Goal: Task Accomplishment & Management: Use online tool/utility

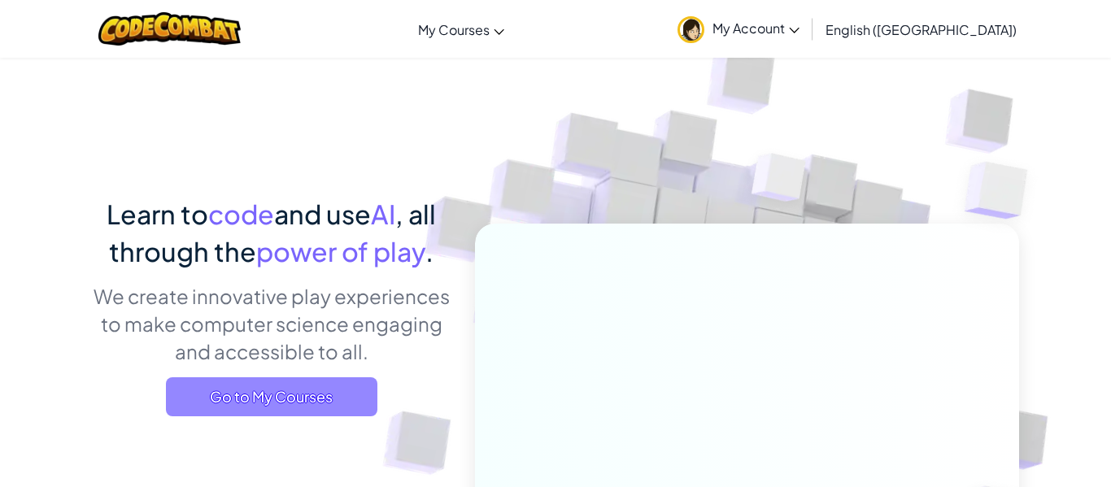
click at [356, 385] on span "Go to My Courses" at bounding box center [272, 397] width 212 height 39
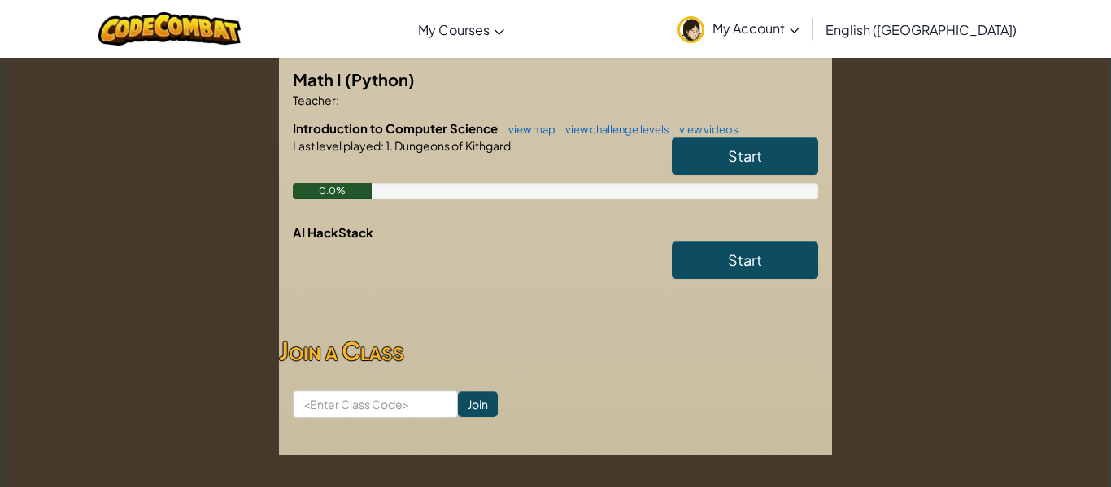
scroll to position [325, 0]
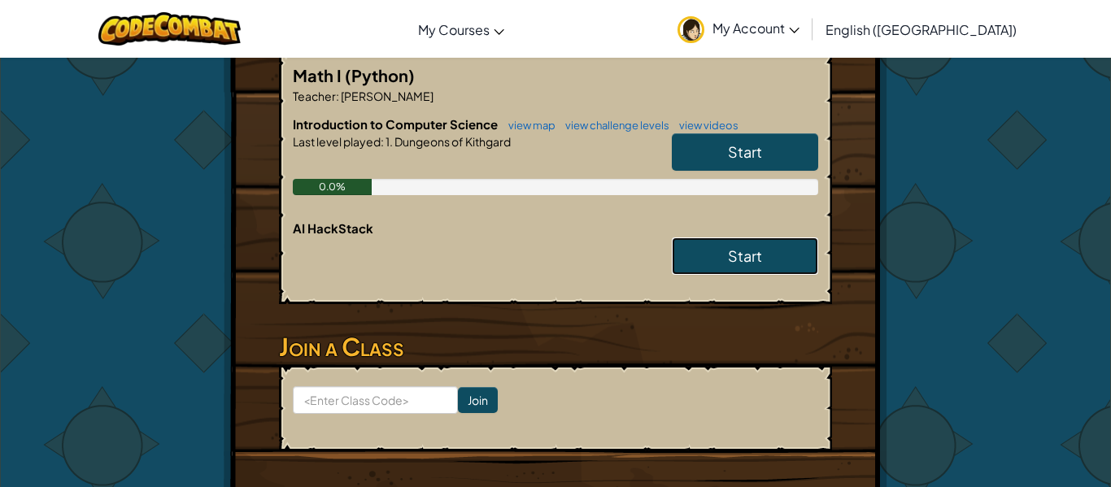
click at [703, 265] on link "Start" at bounding box center [745, 256] width 146 height 37
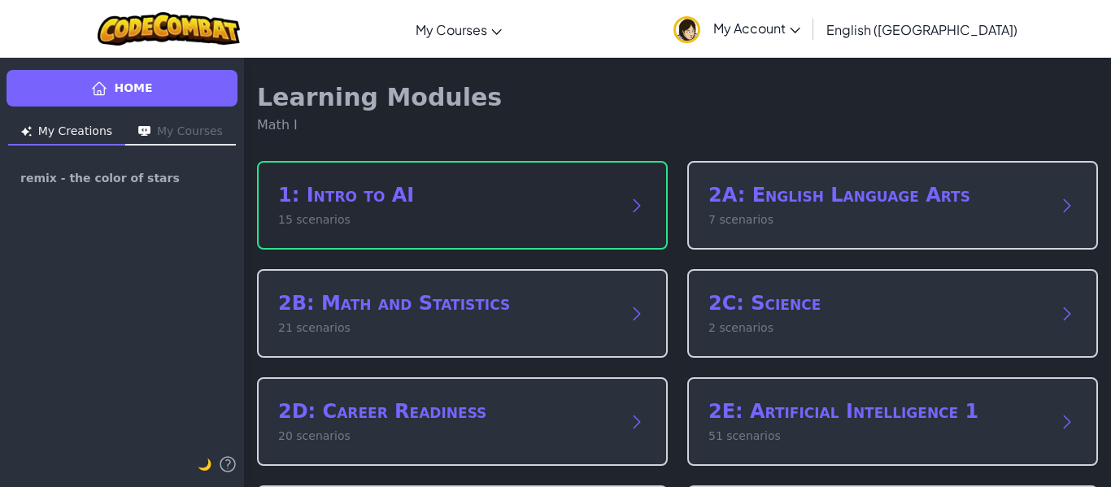
click at [618, 210] on div "1: Intro to AI 15 scenarios" at bounding box center [462, 205] width 411 height 89
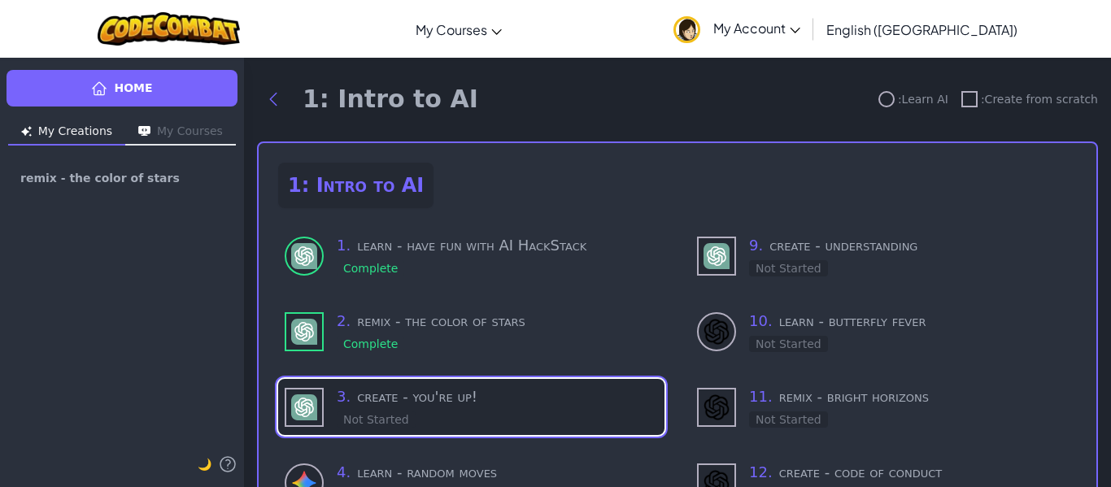
click at [568, 394] on h3 "3 . create - you're up!" at bounding box center [497, 397] width 321 height 23
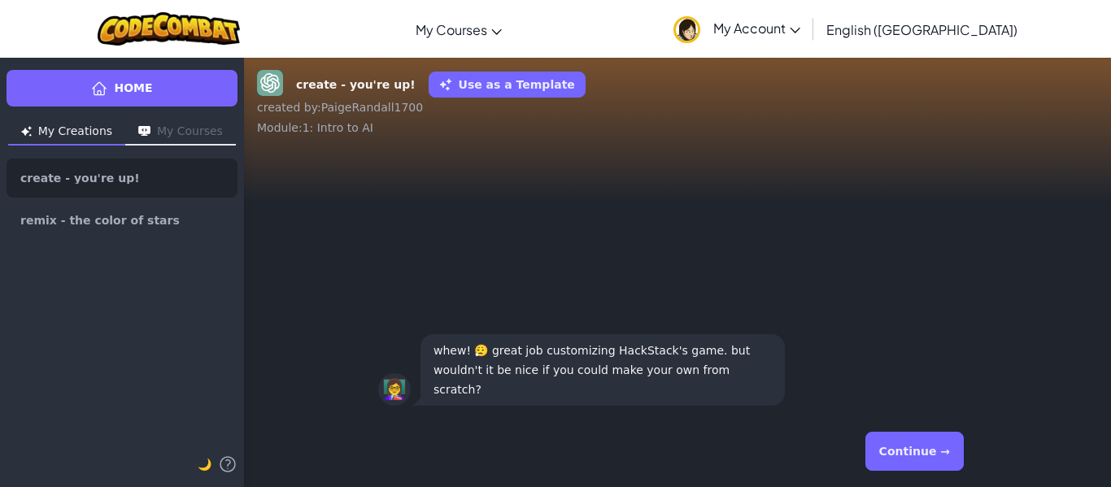
click at [906, 447] on button "Continue →" at bounding box center [915, 451] width 98 height 39
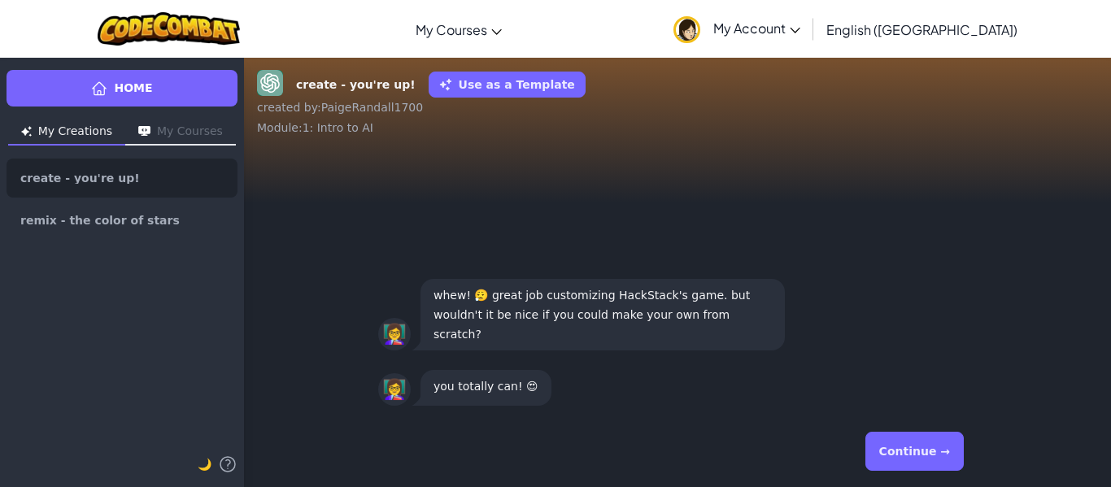
click at [906, 447] on button "Continue →" at bounding box center [915, 451] width 98 height 39
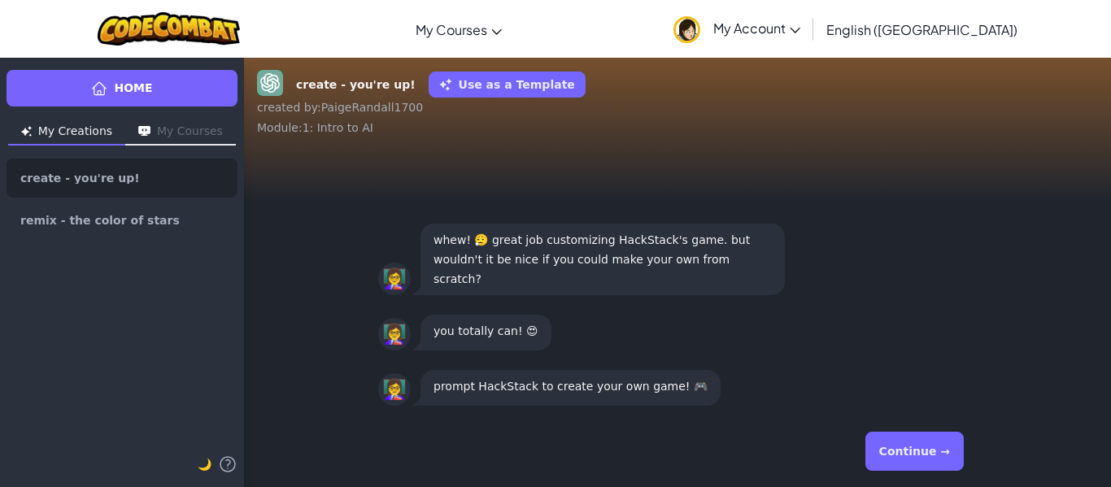
click at [906, 449] on button "Continue →" at bounding box center [915, 451] width 98 height 39
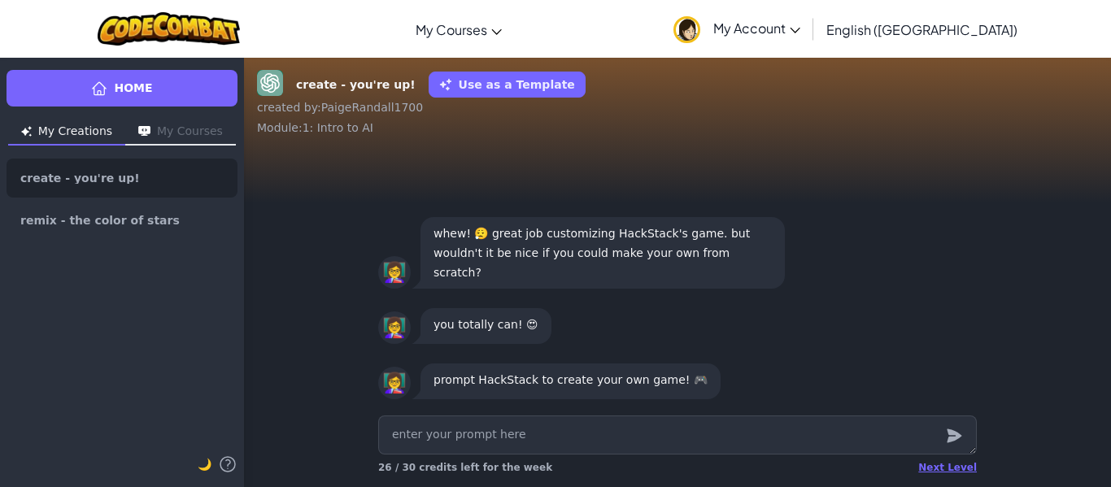
type textarea "x"
type textarea "c"
type textarea "x"
type textarea "cr"
type textarea "x"
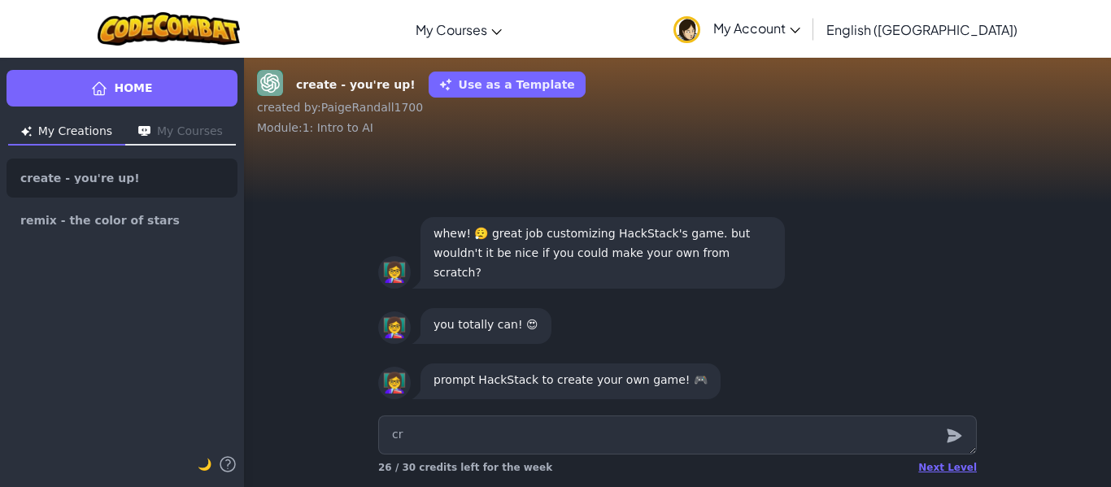
type textarea "cra"
type textarea "x"
type textarea "crat"
type textarea "x"
type textarea "cra"
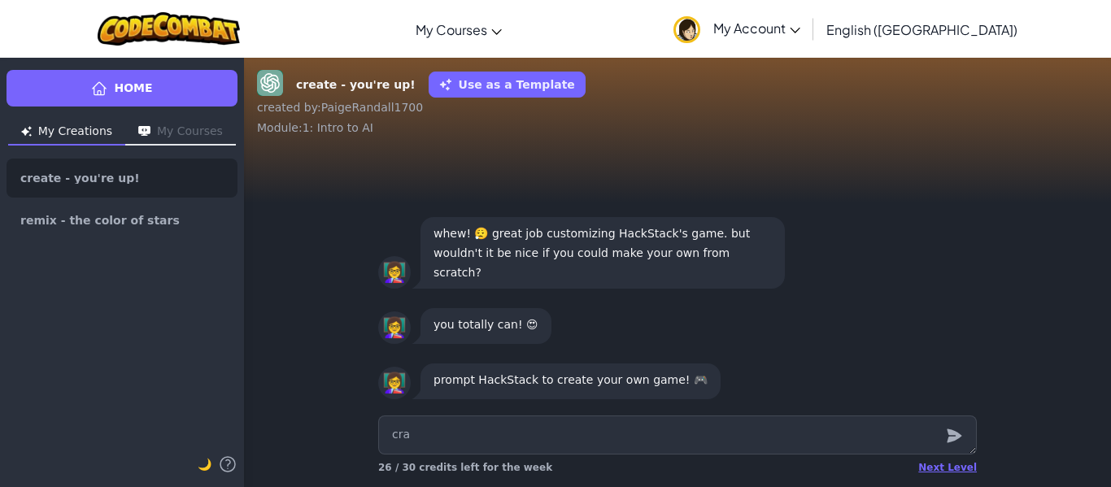
type textarea "x"
type textarea "cr"
type textarea "x"
type textarea "cre"
type textarea "x"
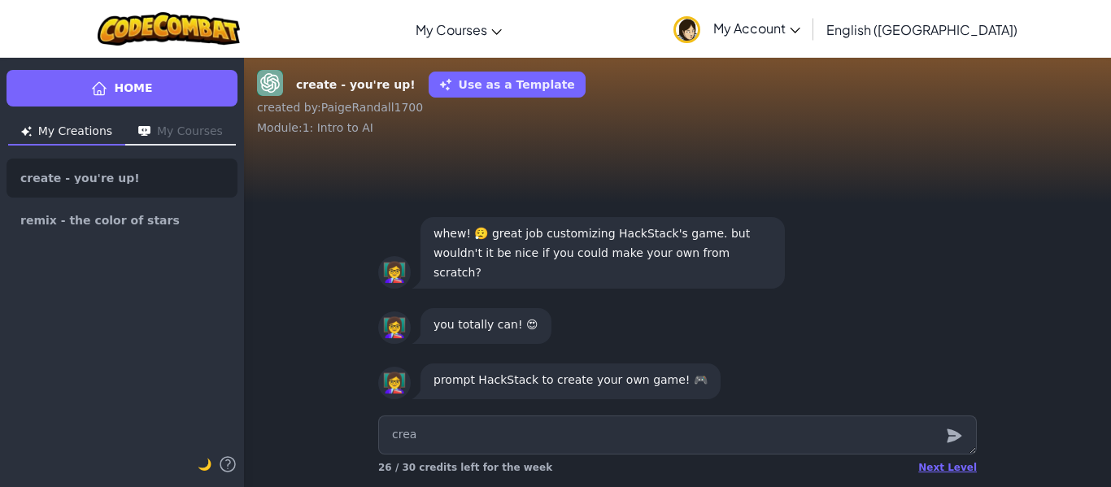
type textarea "creat"
type textarea "x"
type textarea "create"
type textarea "x"
type textarea "create"
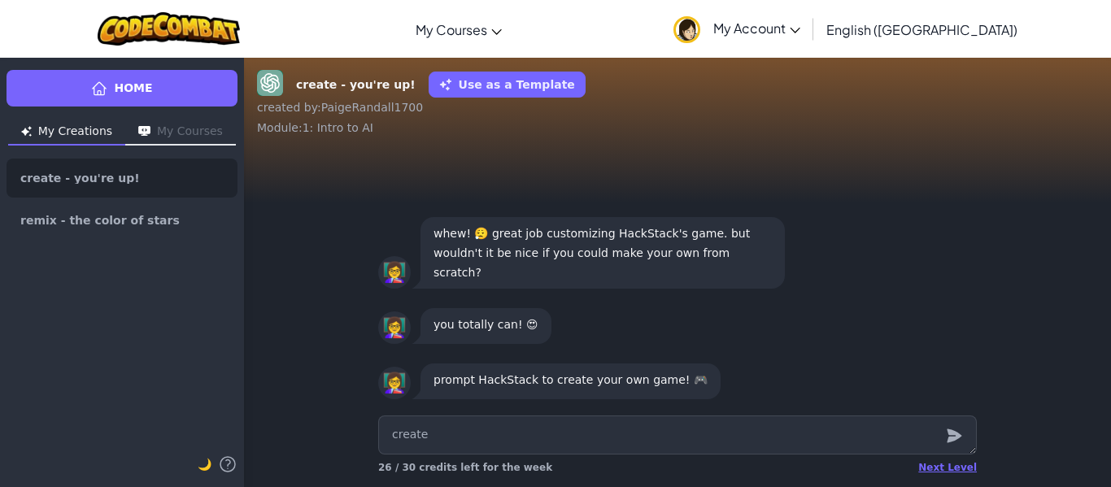
type textarea "x"
type textarea "create a"
type textarea "x"
type textarea "create a"
type textarea "x"
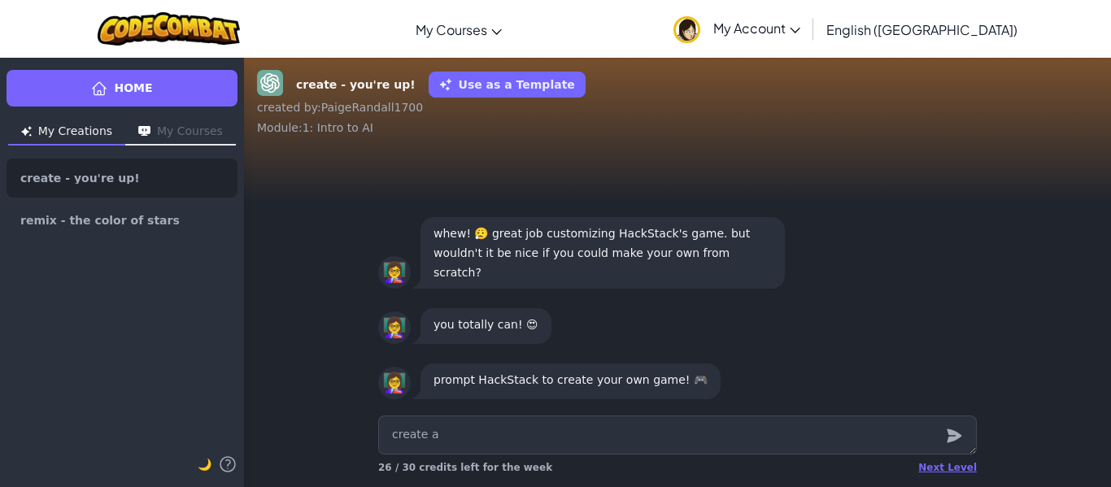
type textarea "create a c"
type textarea "x"
type textarea "create a co"
type textarea "x"
type textarea "create a com"
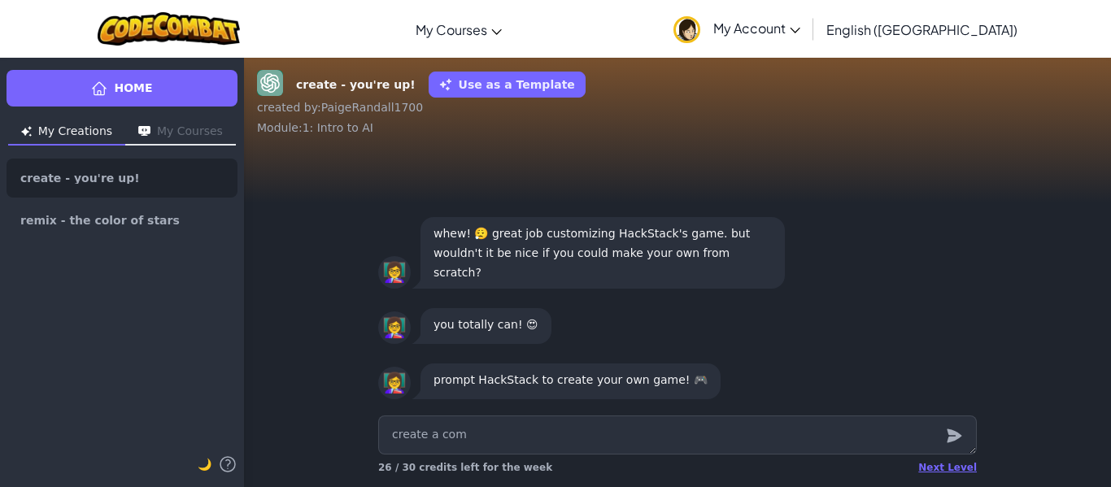
type textarea "x"
type textarea "create a comp"
type textarea "x"
type textarea "create a compl"
type textarea "x"
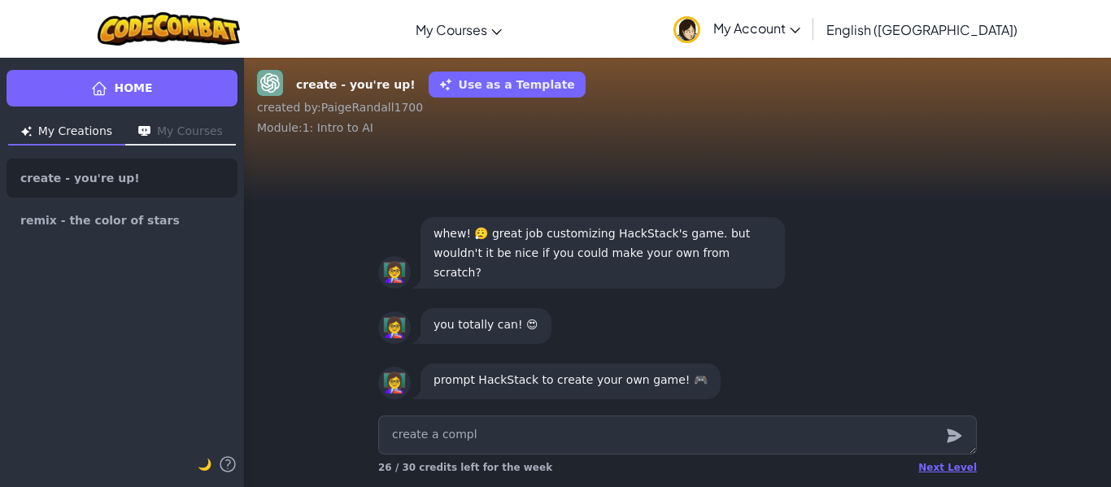
type textarea "create a comple"
type textarea "x"
type textarea "create a complex"
type textarea "x"
type textarea "create a complex"
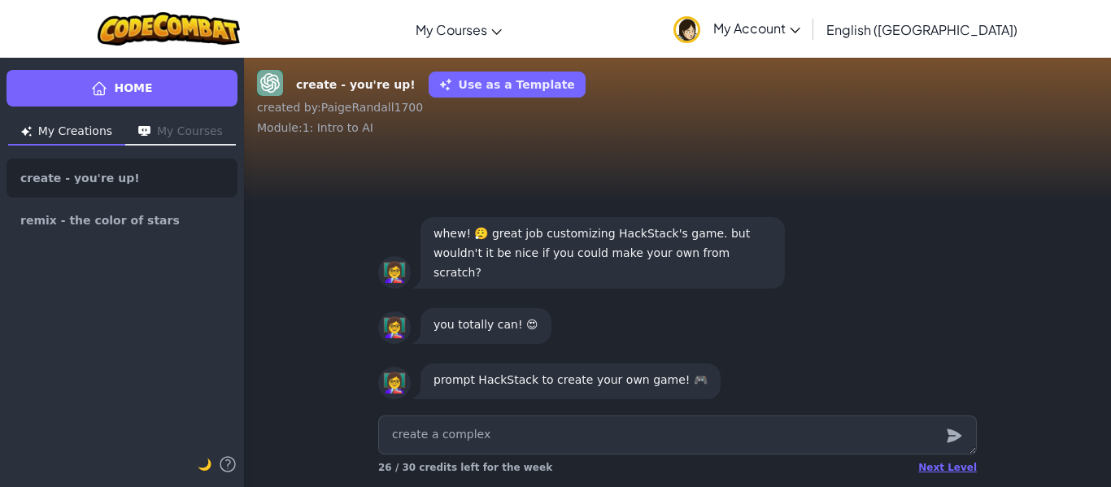
type textarea "x"
type textarea "create a complex f"
type textarea "x"
type textarea "create a complex"
type textarea "x"
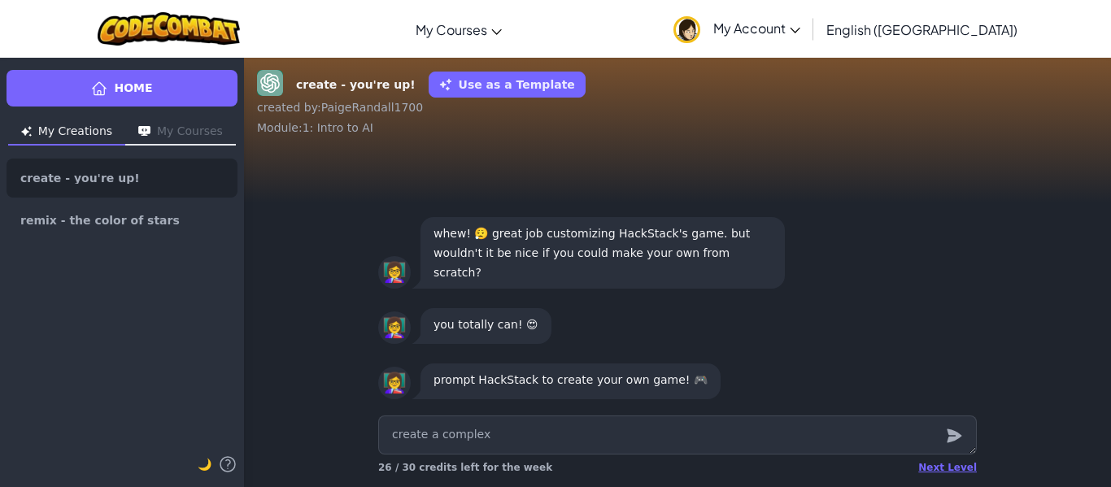
type textarea "create a complex d"
type textarea "x"
type textarea "create a complex dr"
type textarea "x"
type textarea "create a complex dre"
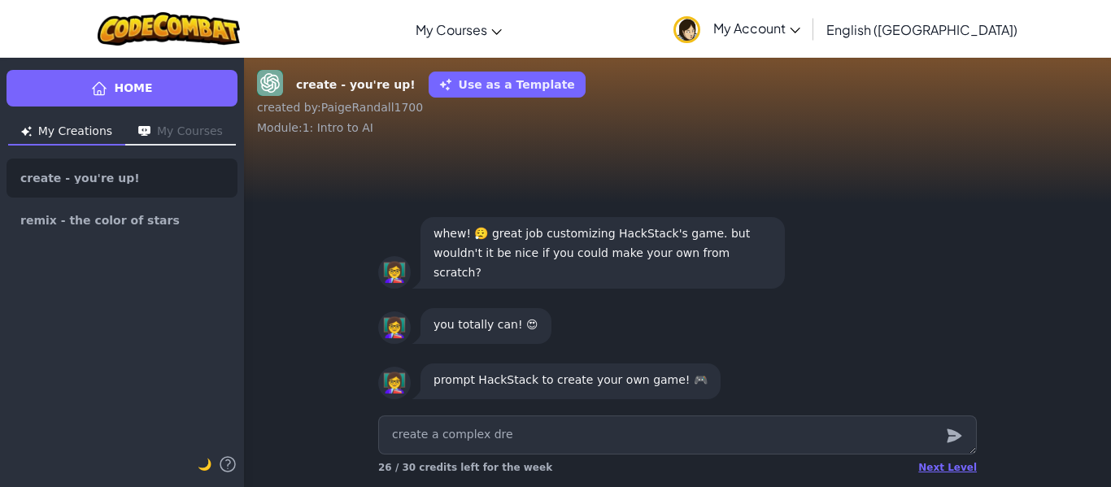
type textarea "x"
type textarea "create a complex dres"
type textarea "x"
type textarea "create a complex dress"
type textarea "x"
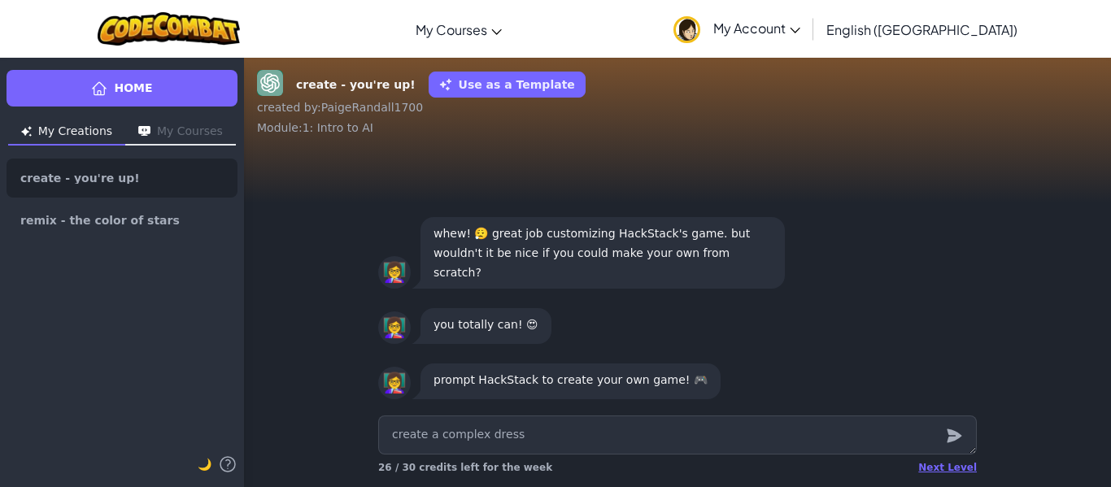
type textarea "create a complex dress"
type textarea "x"
type textarea "create a complex dress u"
type textarea "x"
type textarea "create a complex dress up"
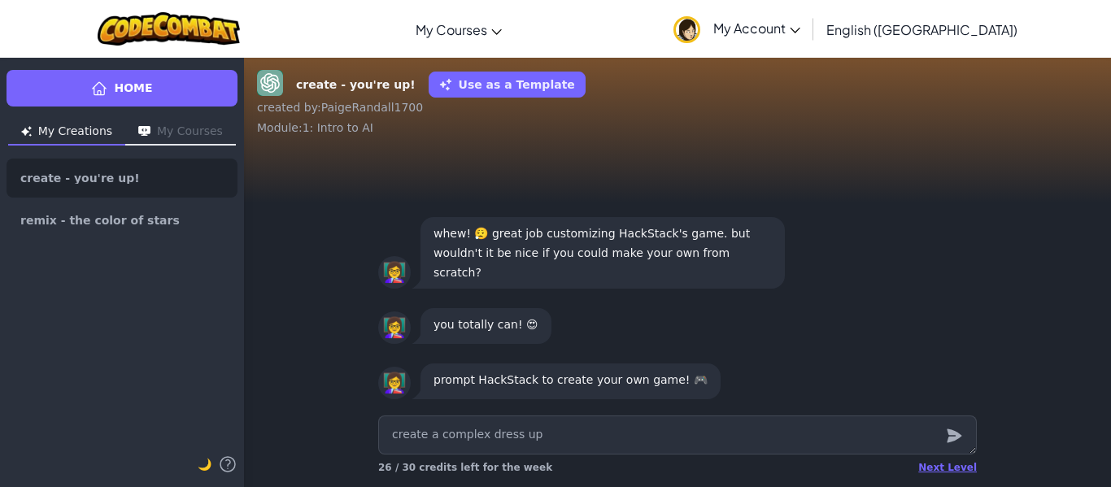
type textarea "x"
type textarea "create a complex dress u"
type textarea "x"
type textarea "create a complex dress"
type textarea "x"
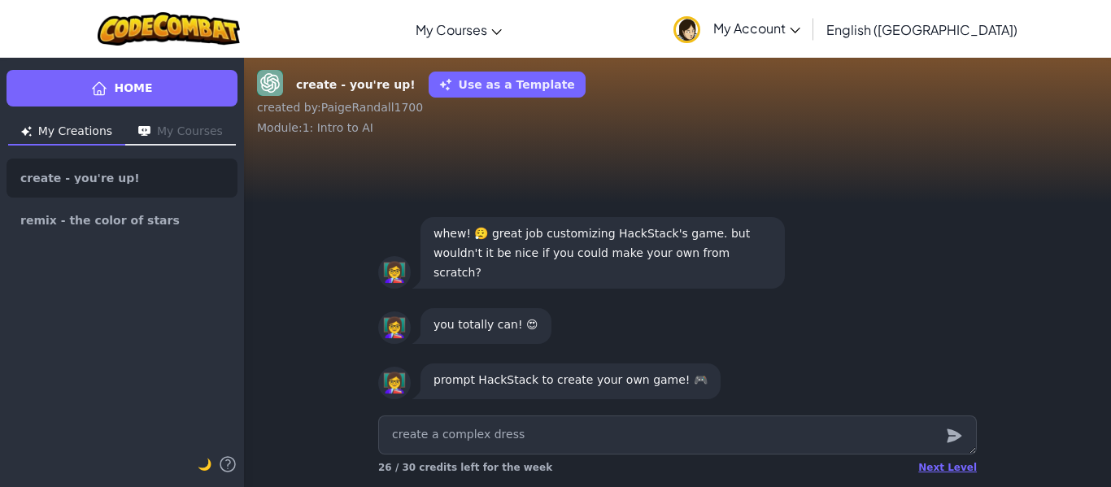
type textarea "create a complex dress"
type textarea "x"
type textarea "create a complex dres"
type textarea "x"
type textarea "create a complex dre"
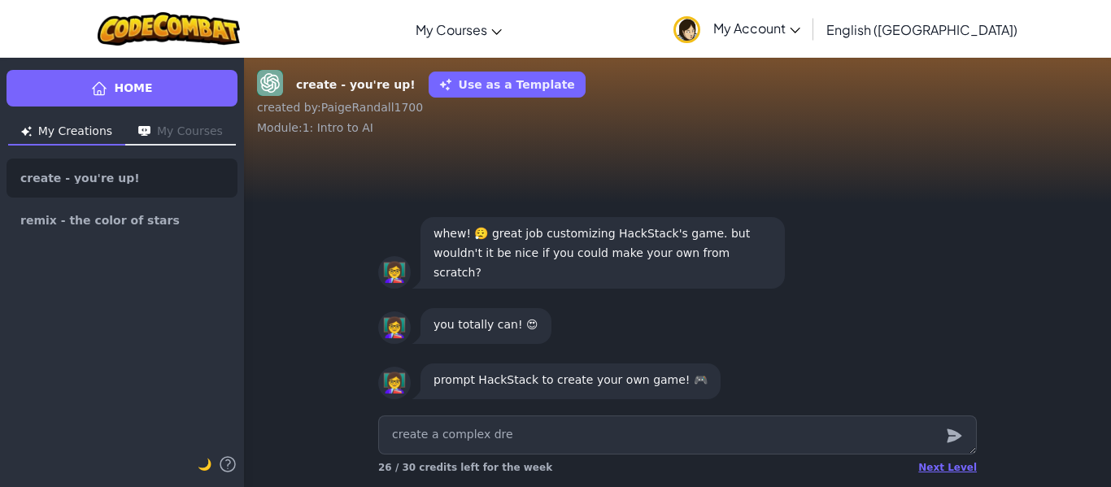
type textarea "x"
type textarea "create a complex dr"
type textarea "x"
type textarea "create a complex d"
type textarea "x"
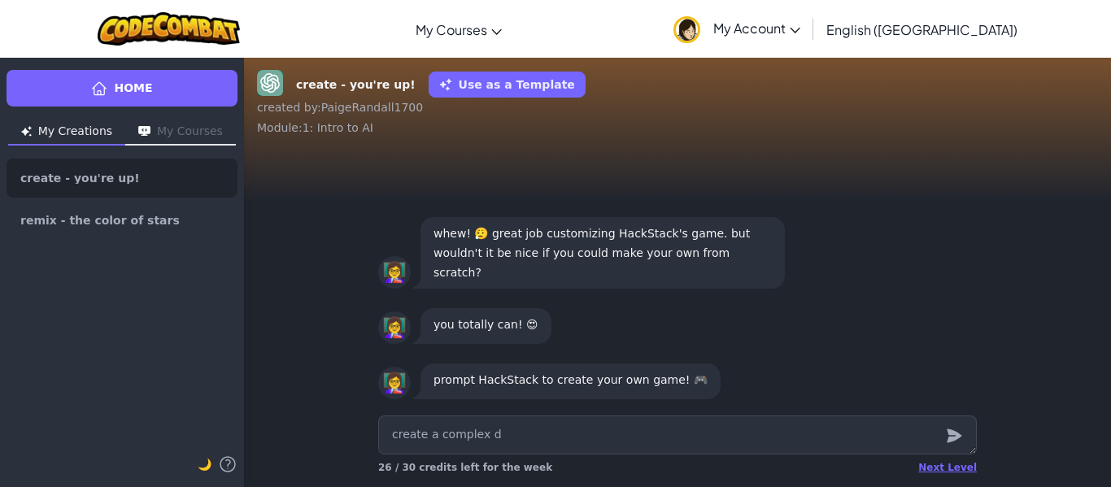
type textarea "create a complex"
type textarea "x"
type textarea "create a complex ma"
type textarea "x"
type textarea "create a complex mak"
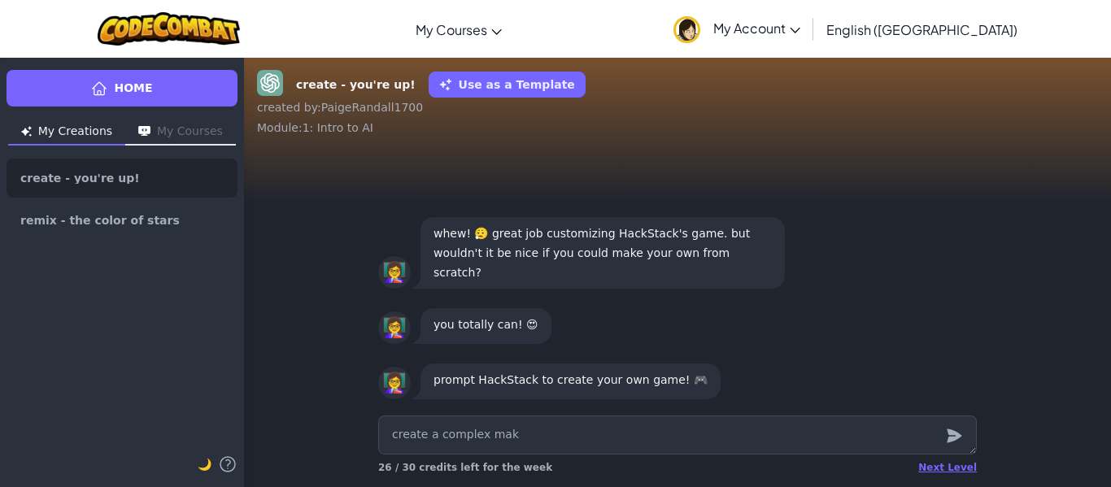
type textarea "x"
type textarea "create a complex make"
type textarea "x"
type textarea "create a complex makeo"
type textarea "x"
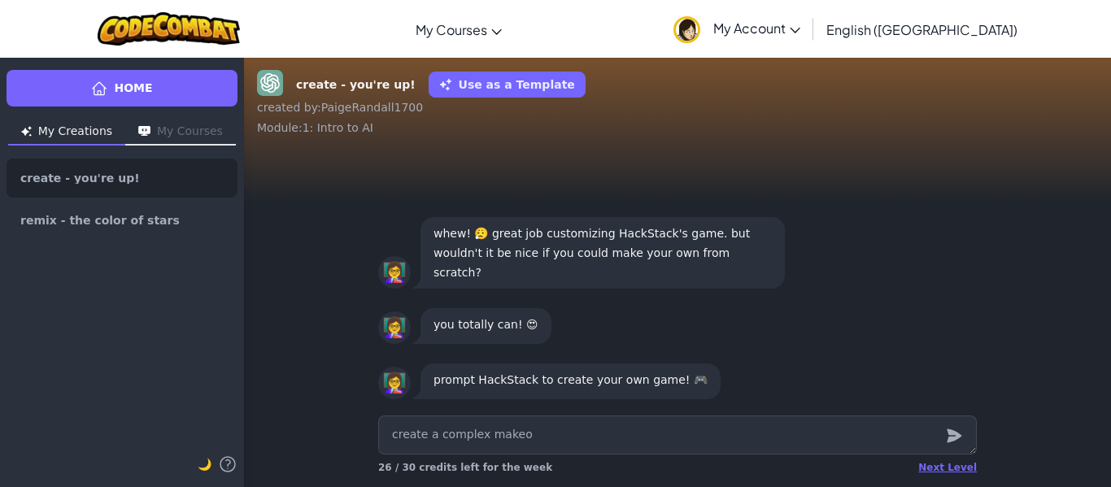
type textarea "create a complex makeou"
type textarea "x"
type textarea "create a complex makeo"
type textarea "x"
type textarea "create a complex makeov"
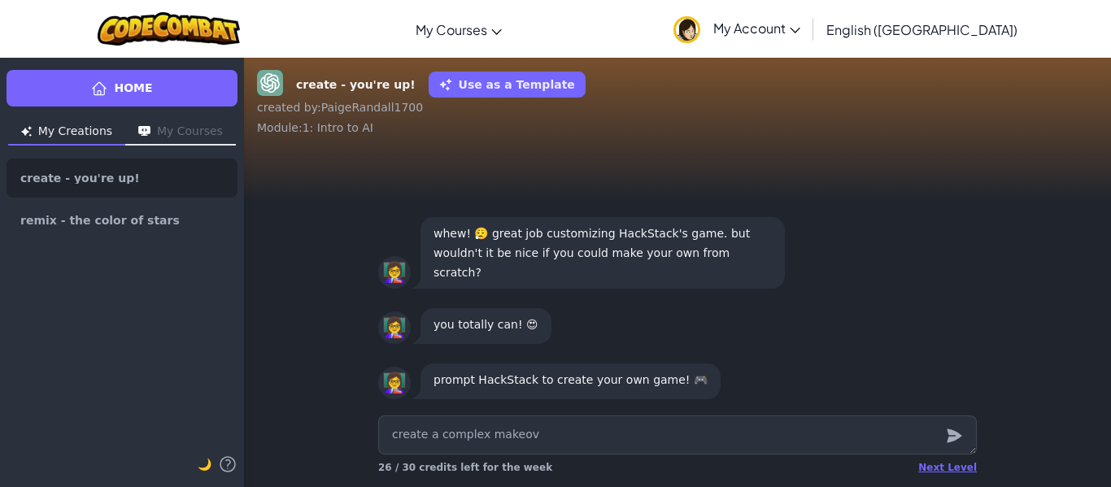
type textarea "x"
type textarea "create a complex makeove"
type textarea "x"
type textarea "create a complex makeover"
type textarea "x"
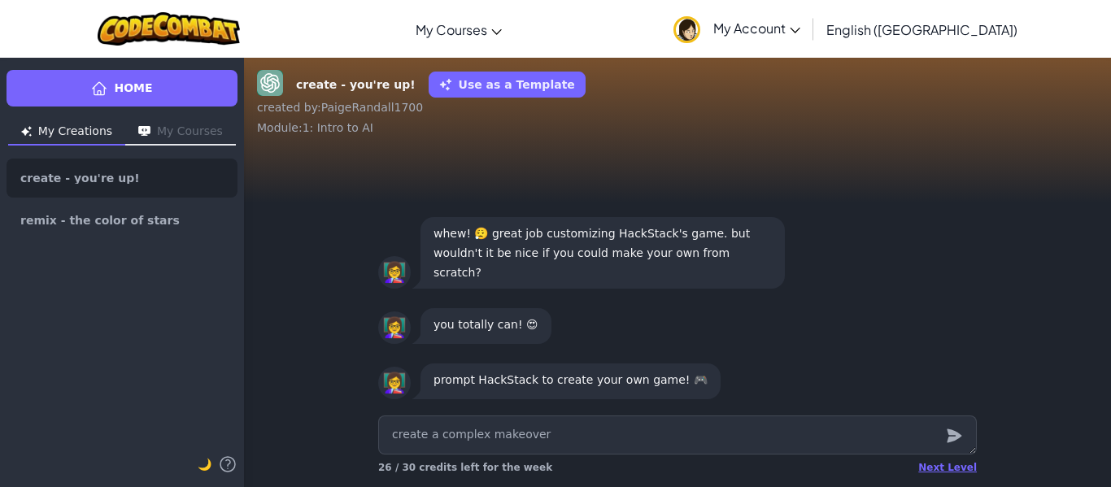
type textarea "create a complex makeover"
type textarea "x"
type textarea "create a complex makeover g"
type textarea "x"
type textarea "create a complex makeover ga"
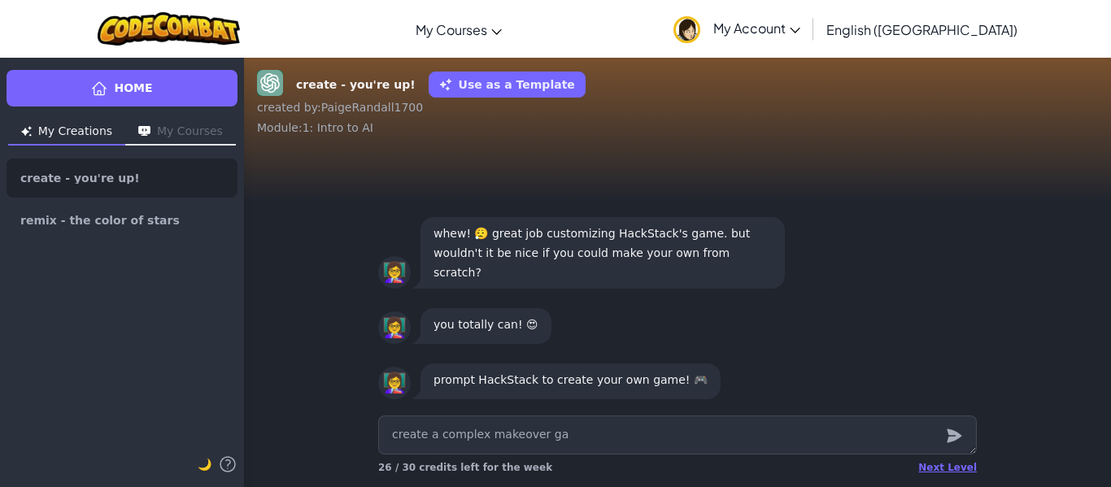
type textarea "x"
type textarea "create a complex makeover game"
type textarea "x"
type textarea "create a complex makeover game"
type textarea "x"
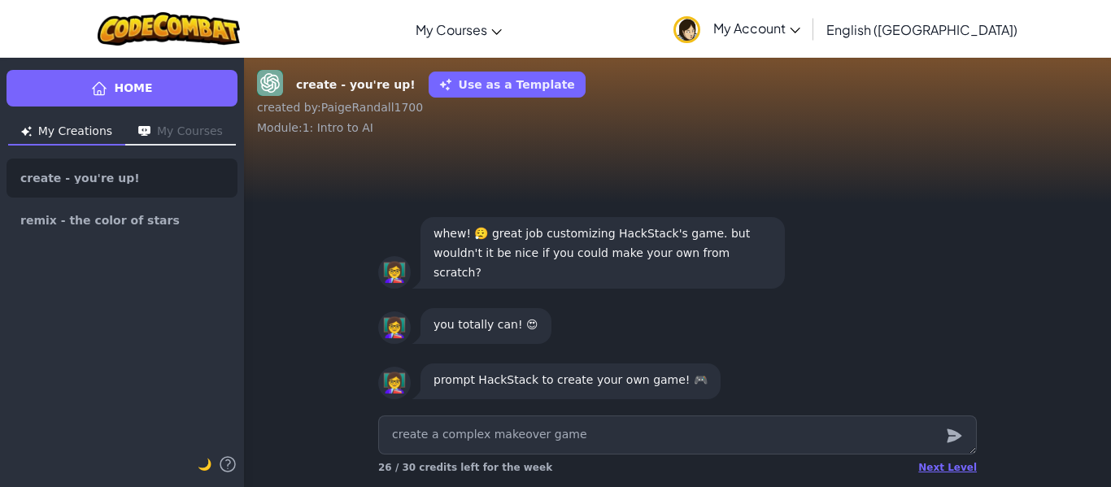
type textarea "create a complex makeover game w"
type textarea "x"
type textarea "create a complex makeover game whe"
type textarea "x"
type textarea "create a complex makeover game wher"
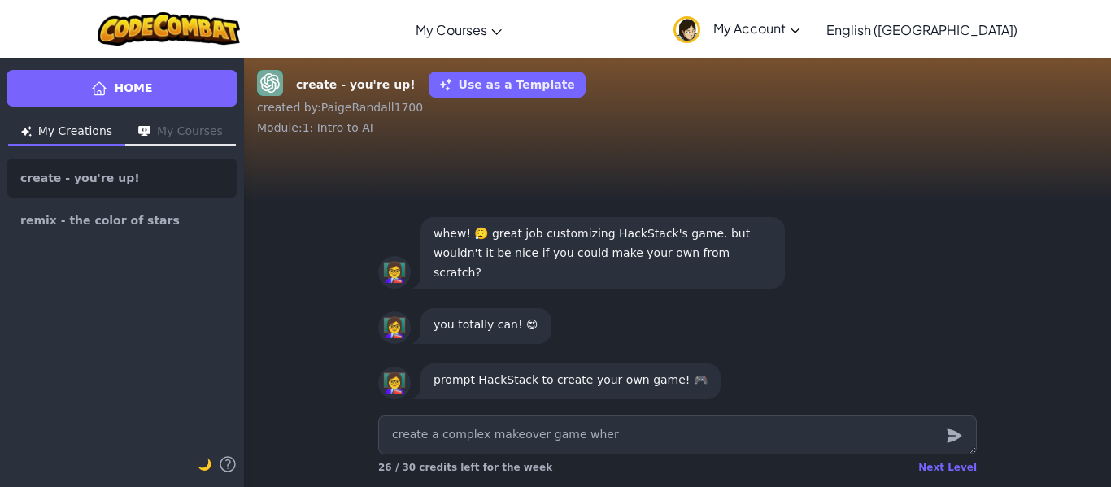
type textarea "x"
type textarea "create a complex makeover game where"
type textarea "x"
type textarea "create a complex makeover game where"
type textarea "x"
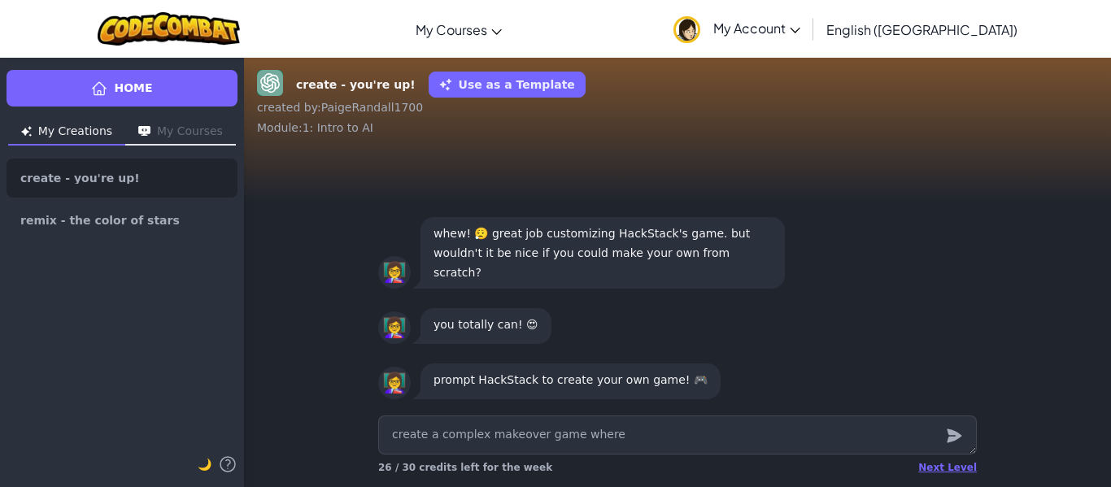
type textarea "create a complex makeover game where y"
type textarea "x"
type textarea "create a complex makeover game where yo"
type textarea "x"
type textarea "create a complex makeover game where you"
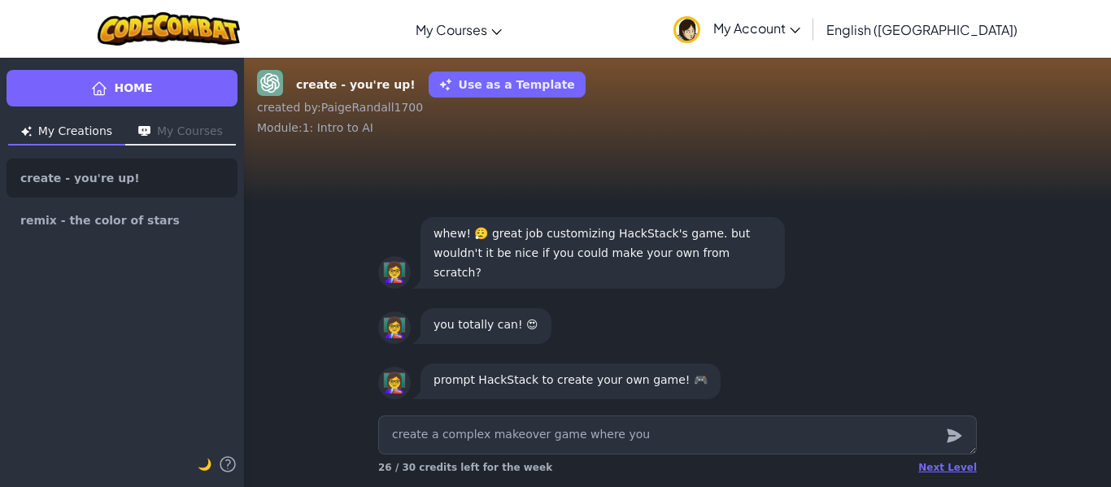
type textarea "x"
type textarea "create a complex makeover game where you"
type textarea "x"
type textarea "create a complex makeover game where you c"
type textarea "x"
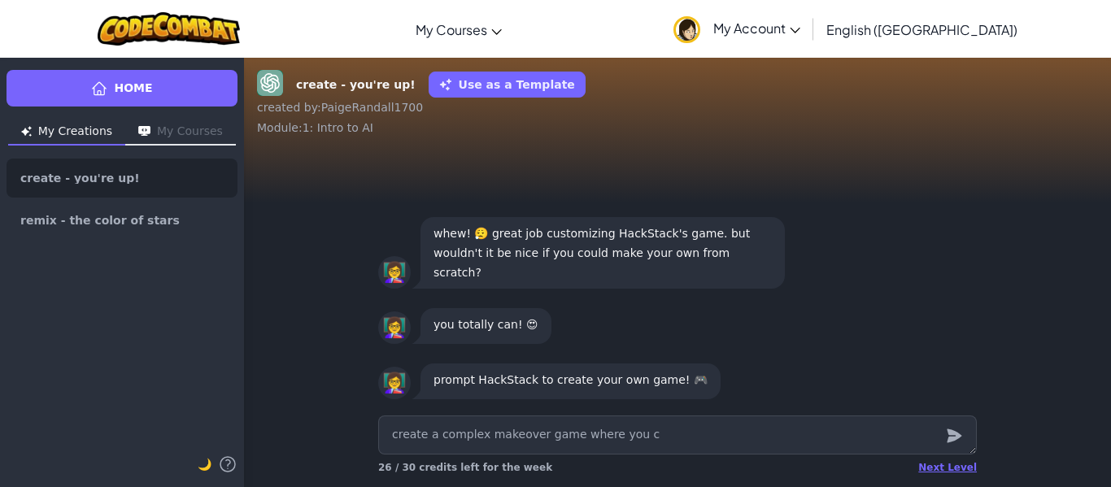
type textarea "create a complex makeover game where you ca"
type textarea "x"
type textarea "create a complex makeover game where you can"
type textarea "x"
type textarea "create a complex makeover game where you can"
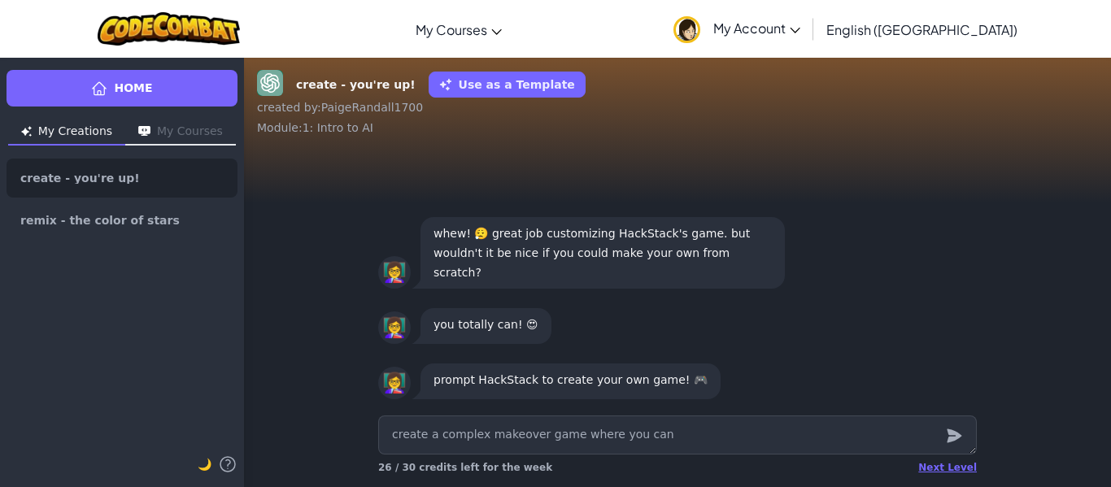
type textarea "x"
type textarea "create a complex makeover game where you can c"
type textarea "x"
type textarea "create a complex makeover game where you can ch"
type textarea "x"
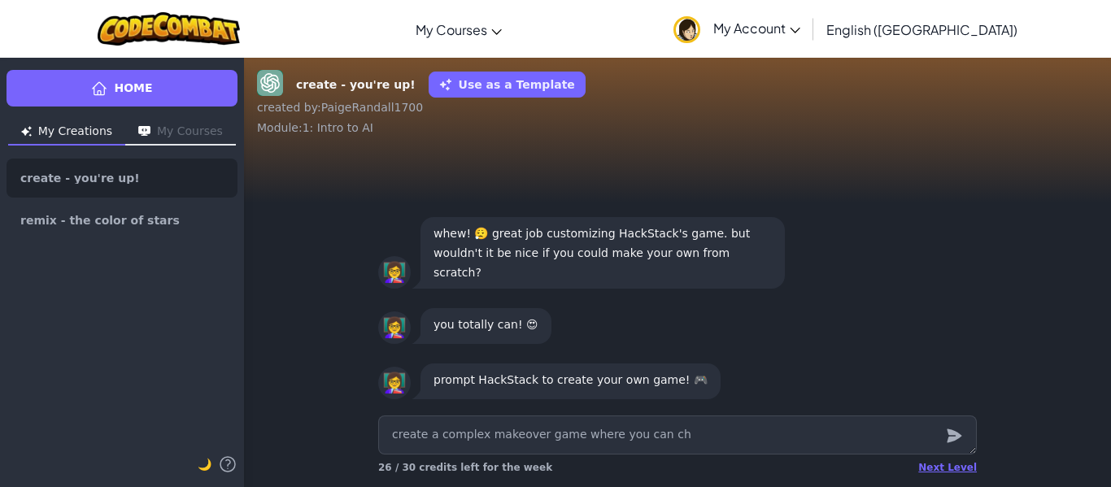
type textarea "create a complex makeover game where you can cho"
type textarea "x"
type textarea "create a complex makeover game where you can choo"
type textarea "x"
type textarea "create a complex makeover game where you can chood"
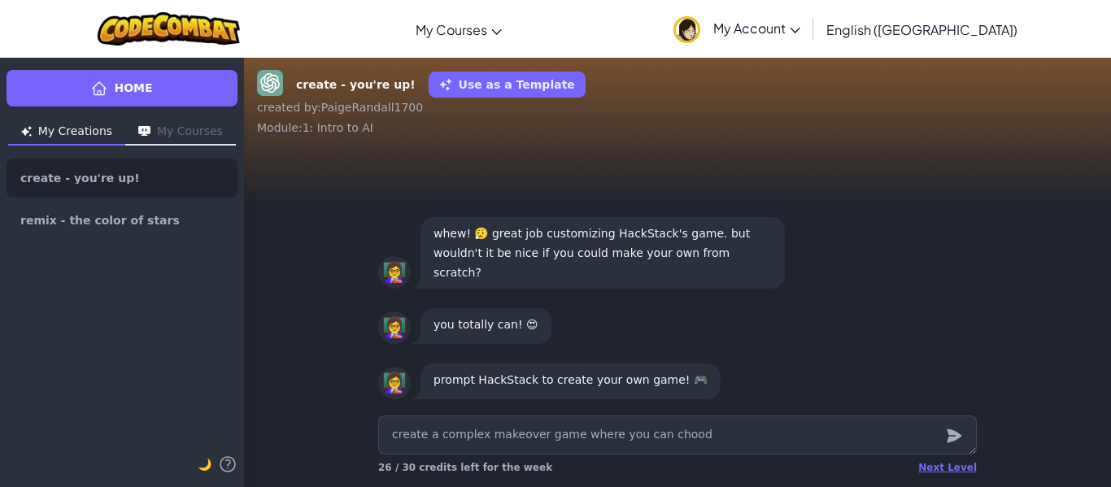
type textarea "x"
type textarea "create a complex makeover game where you can chood"
type textarea "x"
type textarea "create a complex makeover game where you can chood"
type textarea "x"
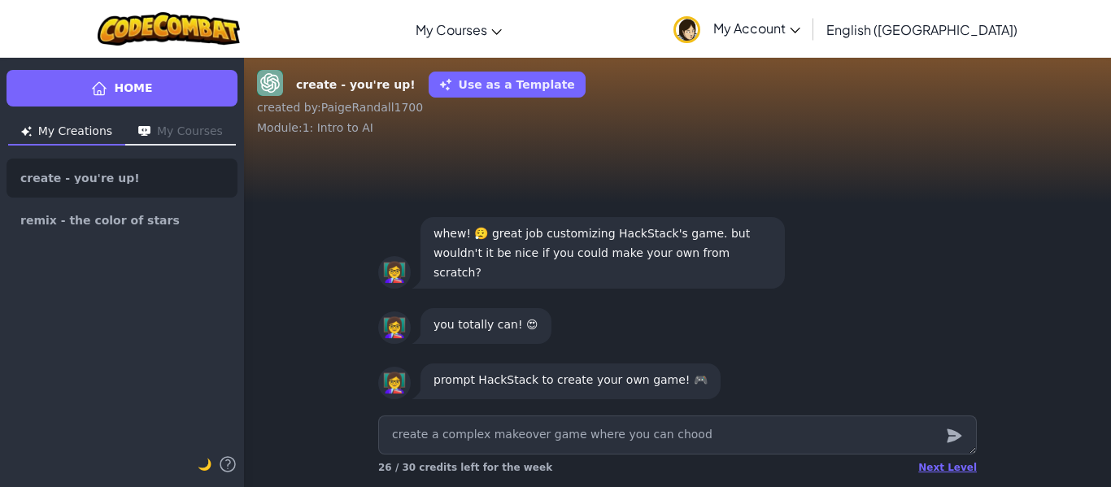
type textarea "create a complex makeover game where you can choo"
type textarea "x"
type textarea "create a complex makeover game where you can choos"
type textarea "x"
type textarea "create a complex makeover game where you can choose"
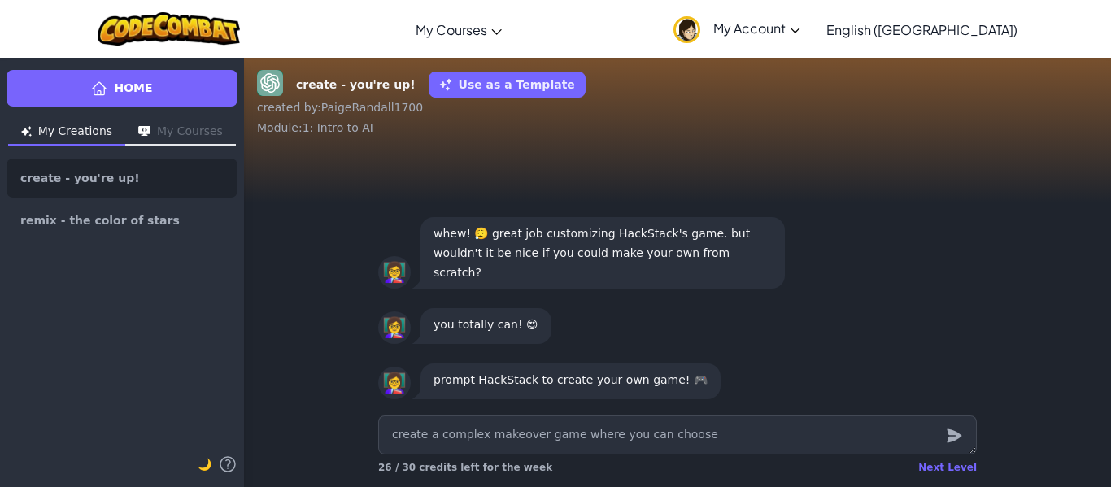
type textarea "x"
type textarea "create a complex makeover game where you can choose wh"
type textarea "x"
type textarea "create a complex makeover game where you can choose wha"
type textarea "x"
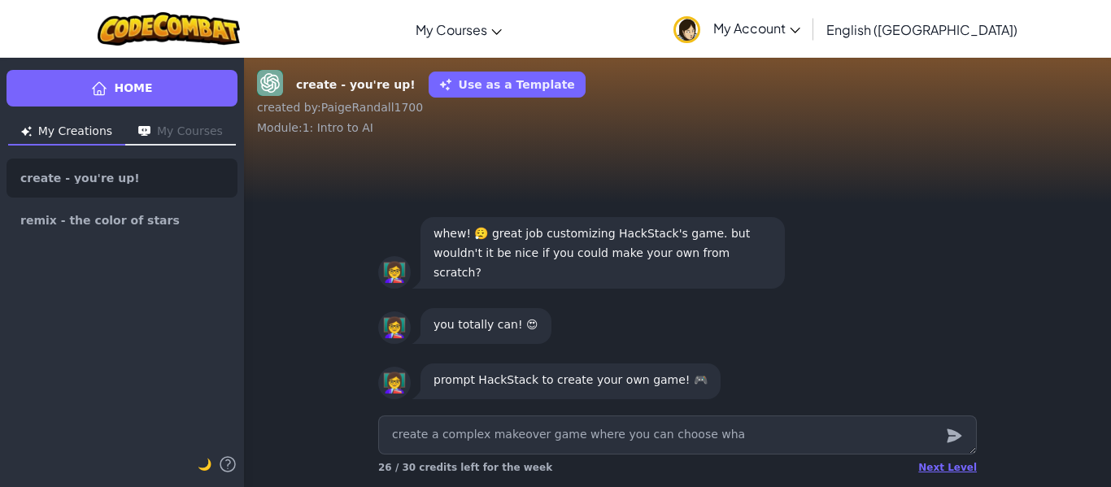
type textarea "create a complex makeover game where you can choose wh"
type textarea "x"
type textarea "create a complex makeover game where you can choose w"
type textarea "x"
type textarea "create a complex makeover game where you can choose j"
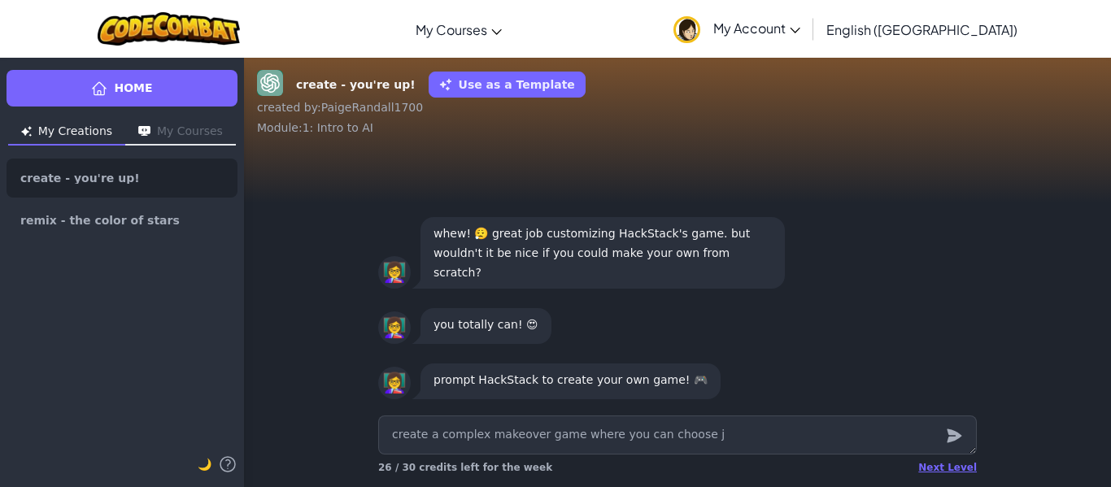
type textarea "x"
type textarea "create a complex makeover game where you can choose jh"
type textarea "x"
type textarea "create a complex makeover game where you can choose jho"
type textarea "x"
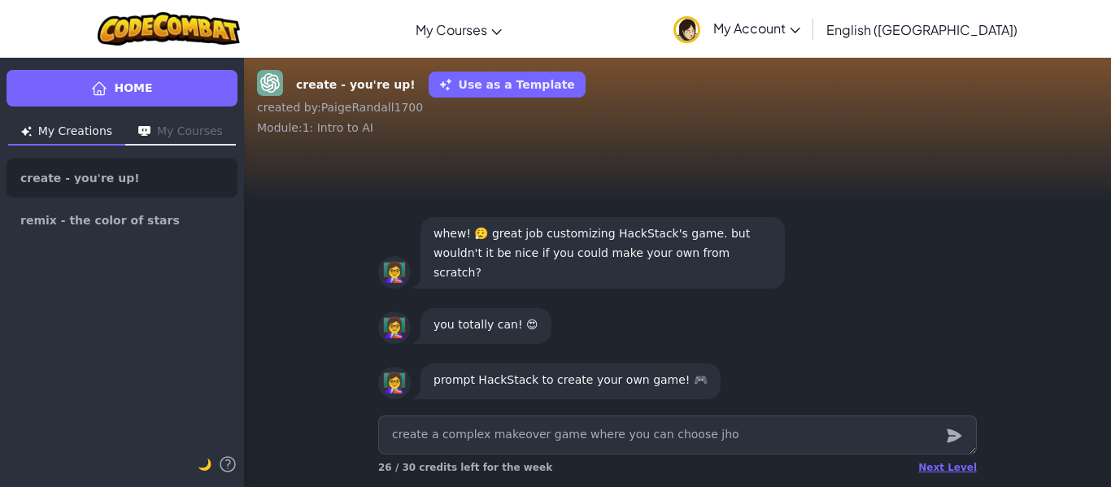
type textarea "create a complex makeover game where you can choose jh"
type textarea "x"
type textarea "create a complex makeover game where you can choose j"
type textarea "x"
type textarea "create a complex makeover game where you can choose"
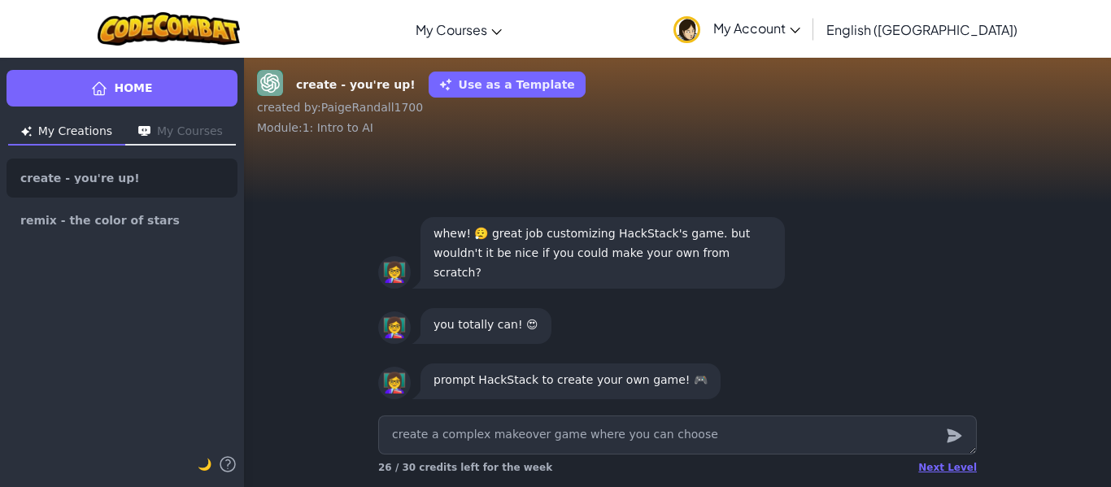
type textarea "x"
type textarea "create a complex makeover game where you can choose h"
type textarea "x"
type textarea "create a complex makeover game where you can choose ho"
type textarea "x"
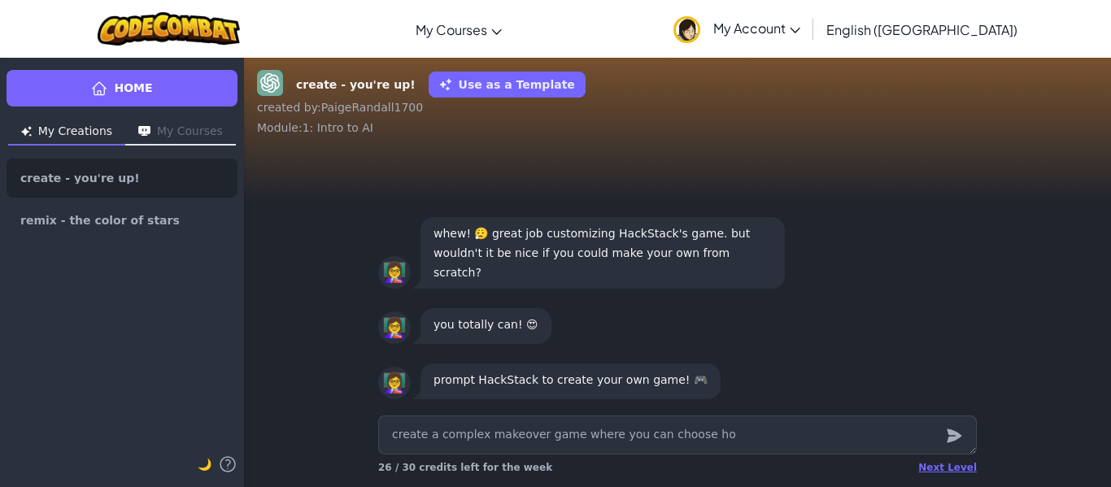
type textarea "create a complex makeover game where you can choose how"
type textarea "x"
type textarea "create a complex makeover game where you can choose how"
type textarea "x"
type textarea "create a complex makeover game where you can choose how to"
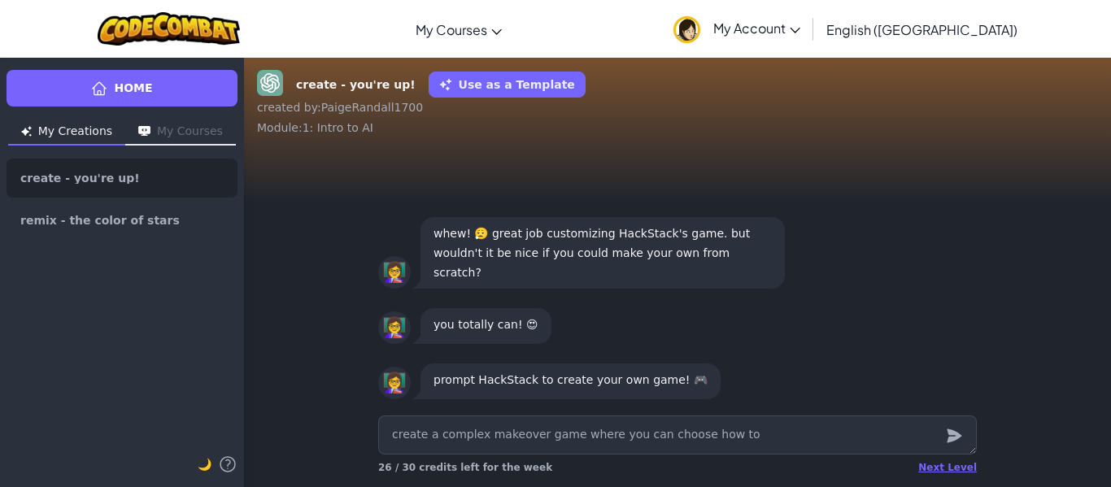
type textarea "x"
type textarea "create a complex makeover game where you can choose how to"
type textarea "x"
type textarea "create a complex makeover game where you can choose how to d"
type textarea "x"
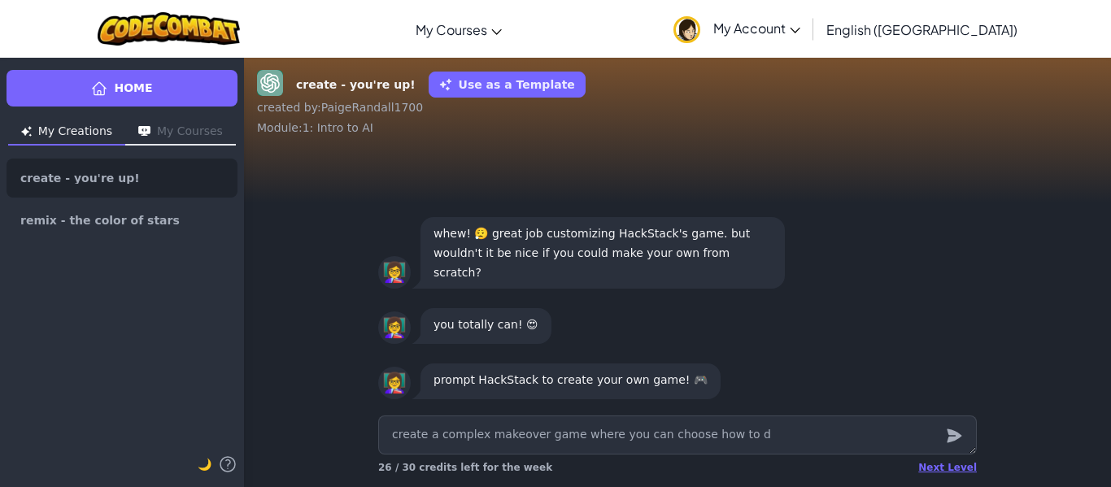
type textarea "create a complex makeover game where you can choose how to do"
type textarea "x"
type textarea "create a complex makeover game where you can choose how to do"
type textarea "x"
type textarea "create a complex makeover game where you can choose how to do t"
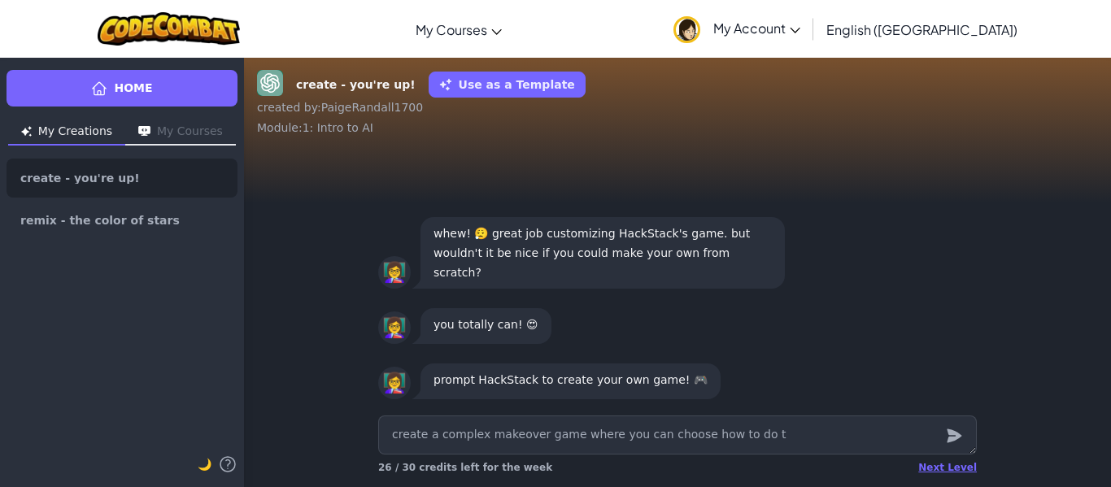
type textarea "x"
type textarea "create a complex makeover game where you can choose how to do the"
type textarea "x"
type textarea "create a complex makeover game where you can choose how to do the"
type textarea "x"
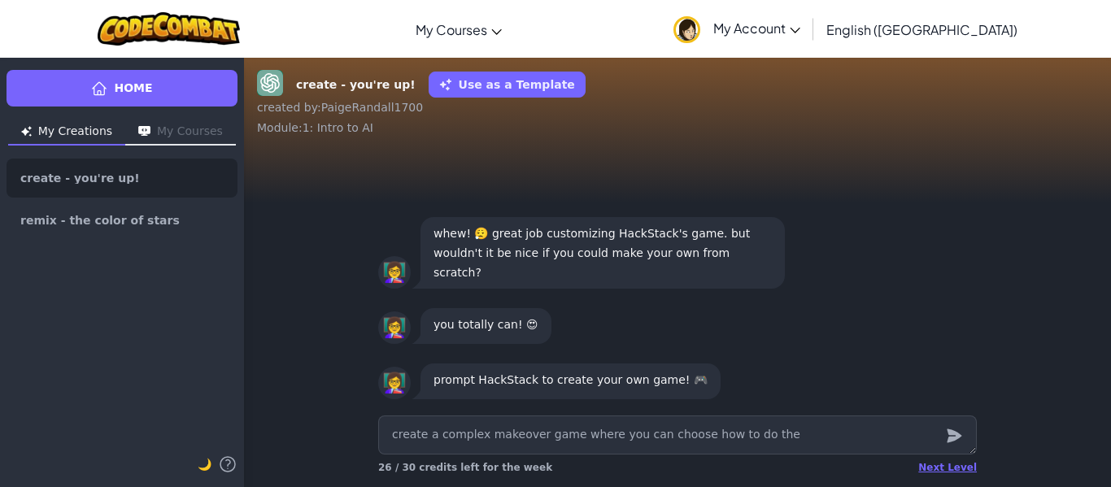
type textarea "create a complex makeover game where you can choose how to do the e"
type textarea "x"
type textarea "create a complex makeover game where you can choose how to do the en"
type textarea "x"
type textarea "create a complex makeover game where you can choose how to do the enp"
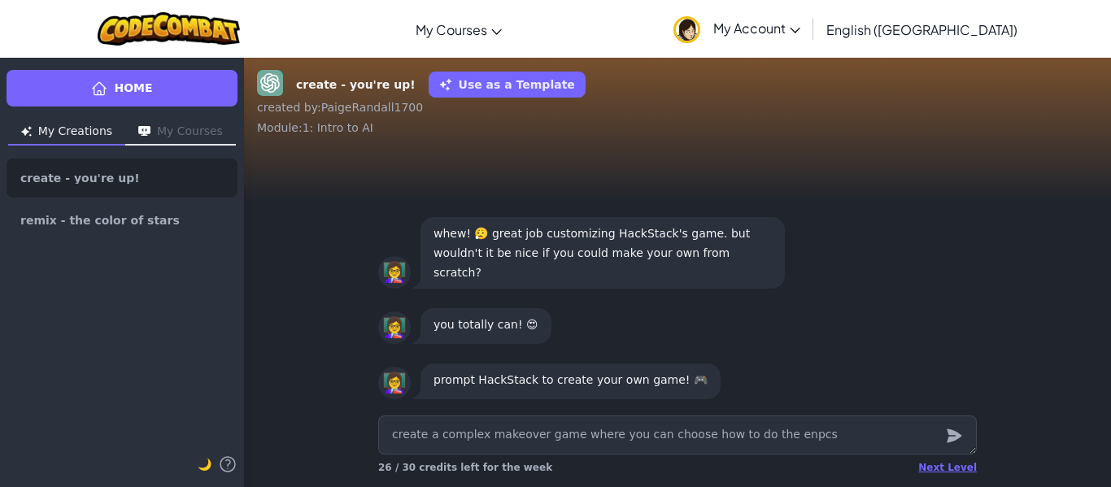
click at [774, 437] on textarea "create a complex makeover game where you can choose how to do the enpcs" at bounding box center [677, 435] width 599 height 39
click at [771, 437] on textarea "create a complex makeover game where you can choose how to do the enpcs" at bounding box center [677, 435] width 599 height 39
click at [801, 438] on textarea "create a complex makeover game where you can choose how to do the npcs" at bounding box center [677, 435] width 599 height 39
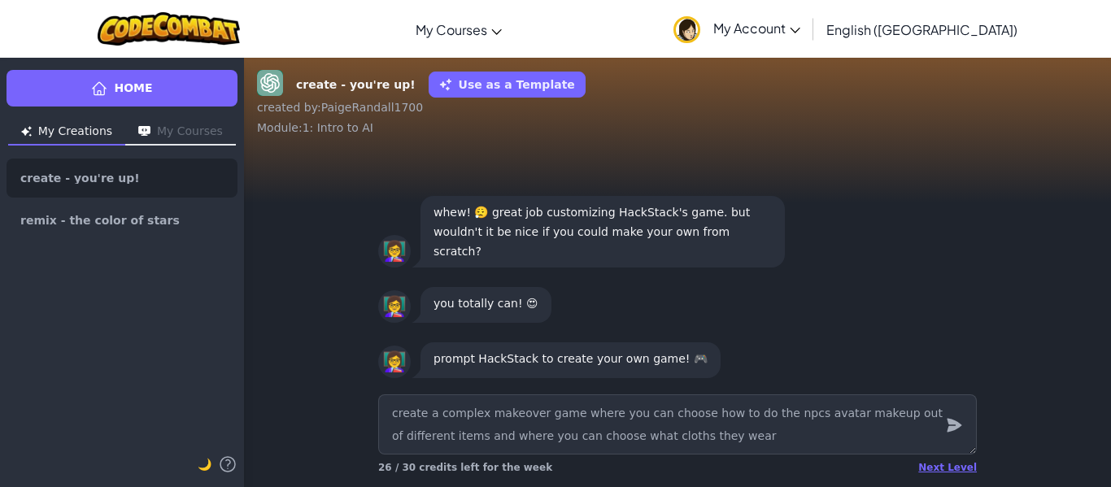
click at [667, 442] on textarea "create a complex makeover game where you can choose how to do the npcs avatar m…" at bounding box center [677, 425] width 599 height 60
click at [666, 439] on textarea "create a complex makeover game where you can choose how to do the npcs avatar m…" at bounding box center [677, 425] width 599 height 60
click at [665, 439] on textarea "create a complex makeover game where you can choose how to do the npcs avatar m…" at bounding box center [677, 425] width 599 height 60
click at [954, 426] on icon "submit" at bounding box center [954, 426] width 15 height 14
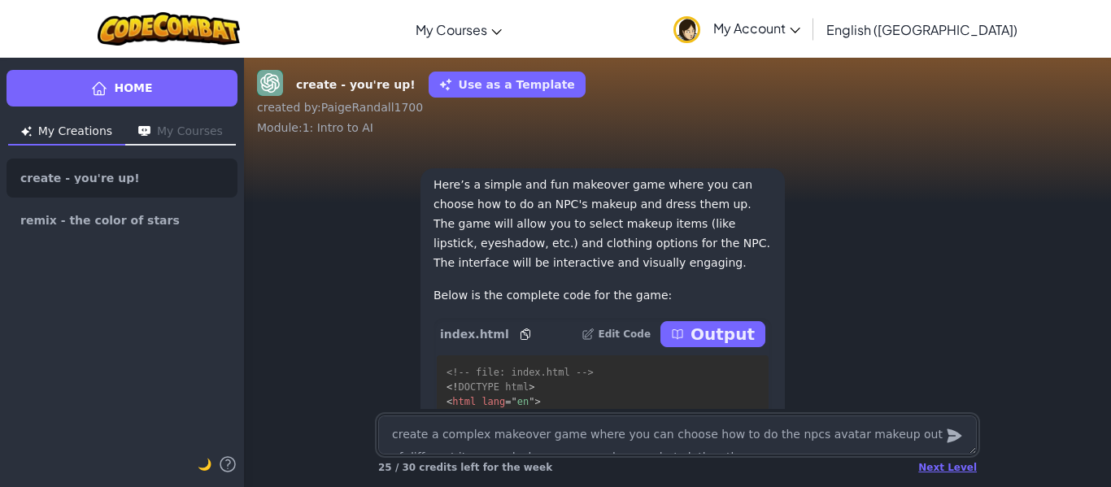
scroll to position [-373, 0]
click at [738, 339] on p "Output" at bounding box center [723, 336] width 64 height 23
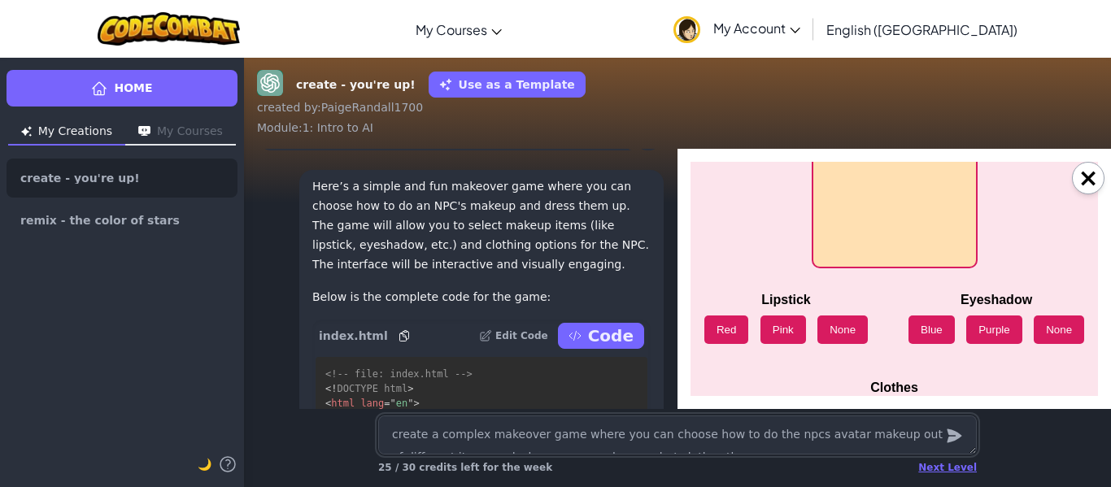
scroll to position [203, 0]
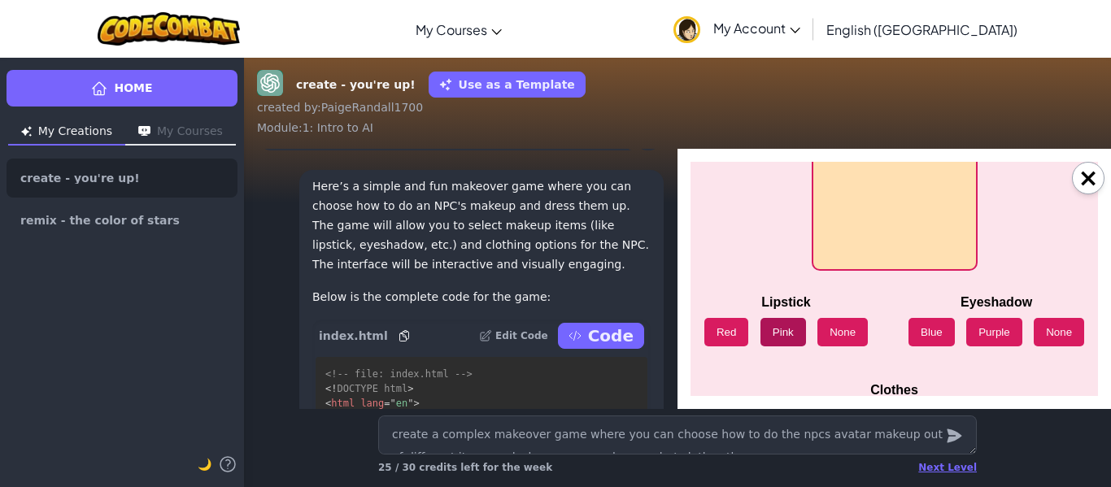
click at [776, 338] on button "Pink" at bounding box center [784, 332] width 46 height 28
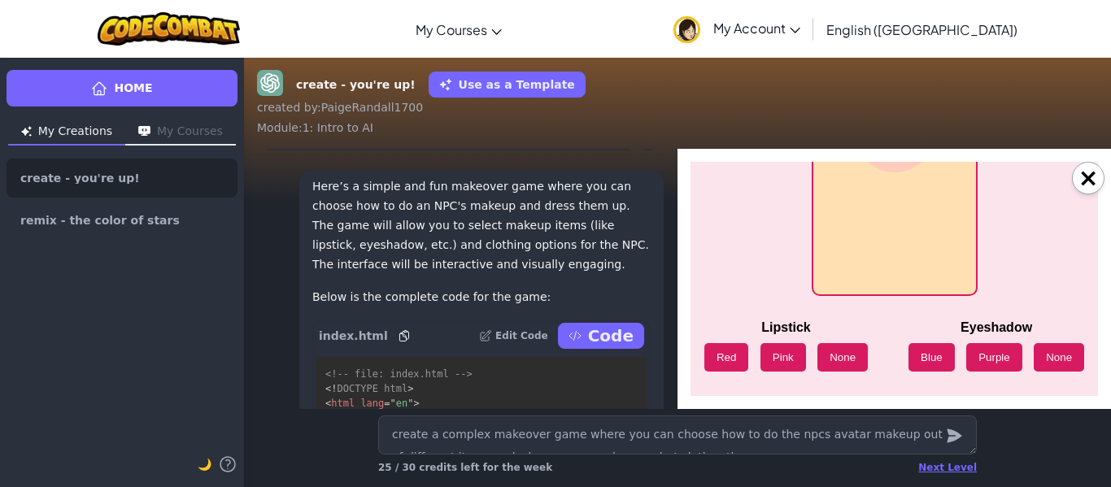
scroll to position [181, 0]
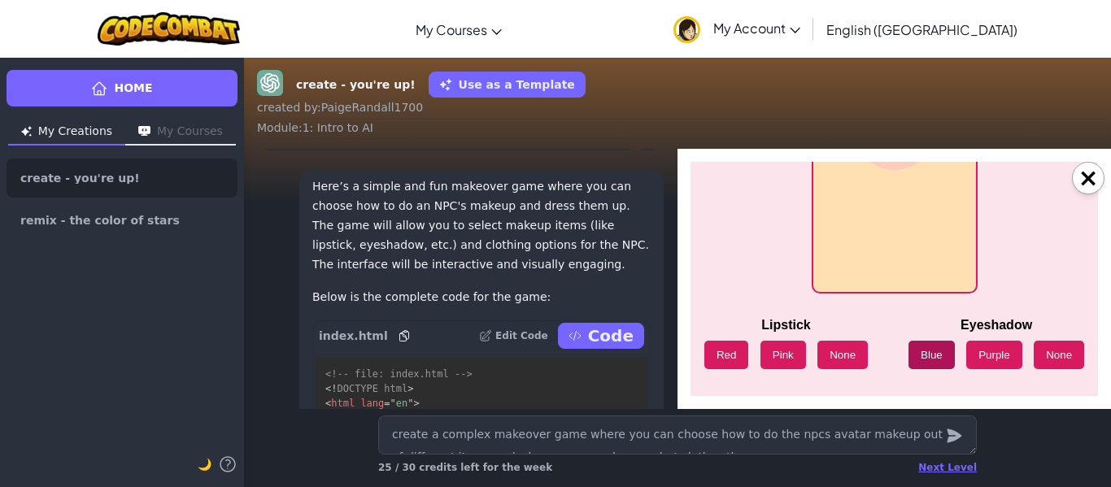
click at [932, 356] on button "Blue" at bounding box center [932, 355] width 46 height 28
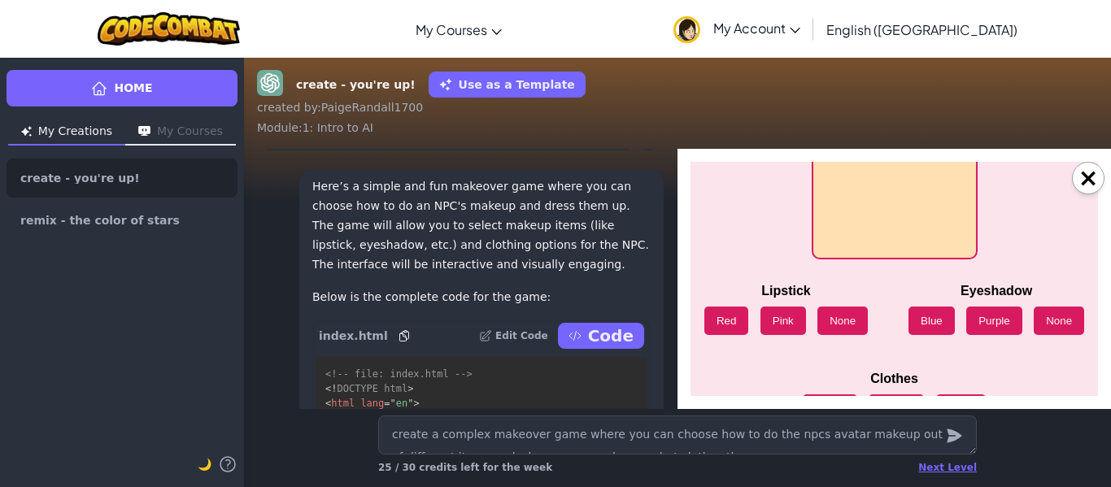
scroll to position [260, 0]
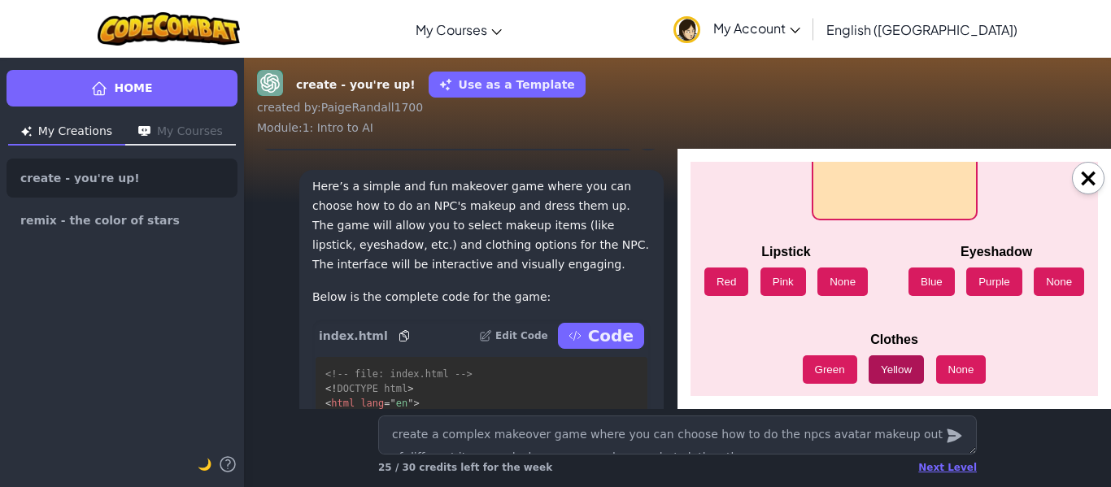
click at [880, 369] on button "Yellow" at bounding box center [896, 370] width 55 height 28
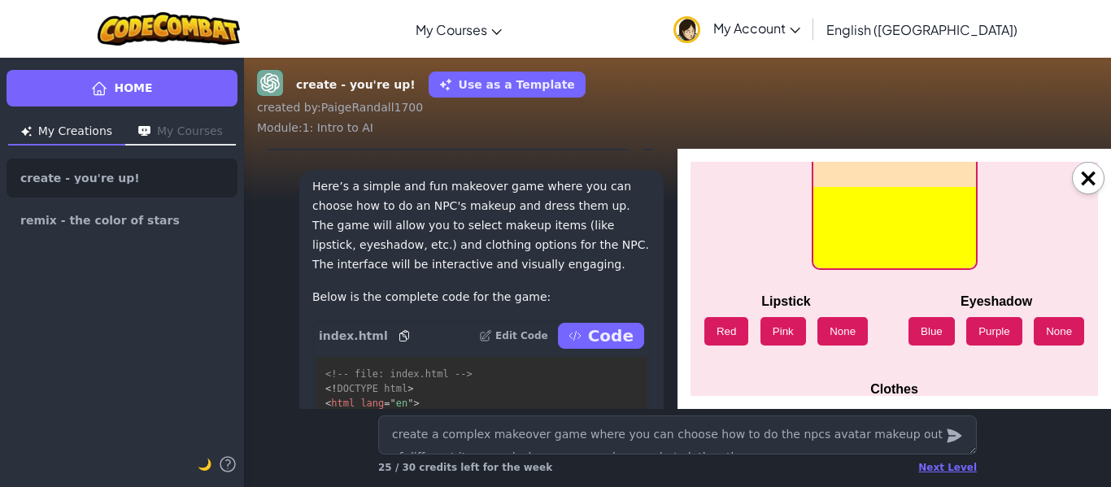
scroll to position [219, 0]
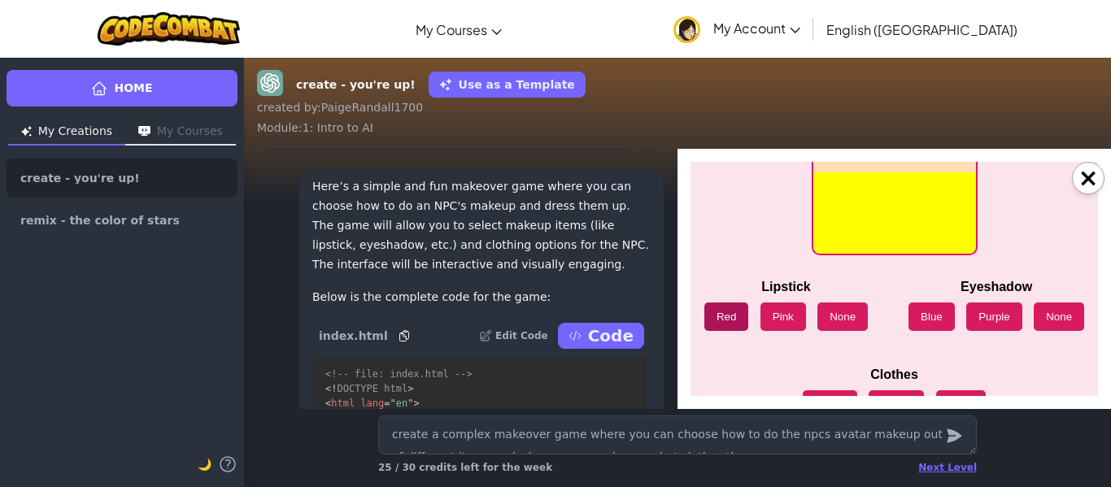
click at [731, 320] on button "Red" at bounding box center [727, 317] width 44 height 28
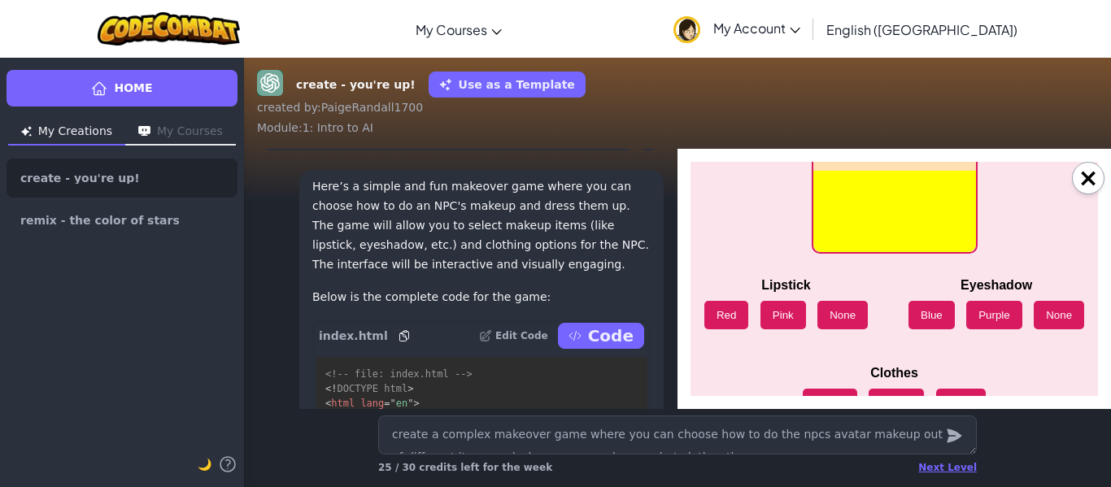
scroll to position [260, 0]
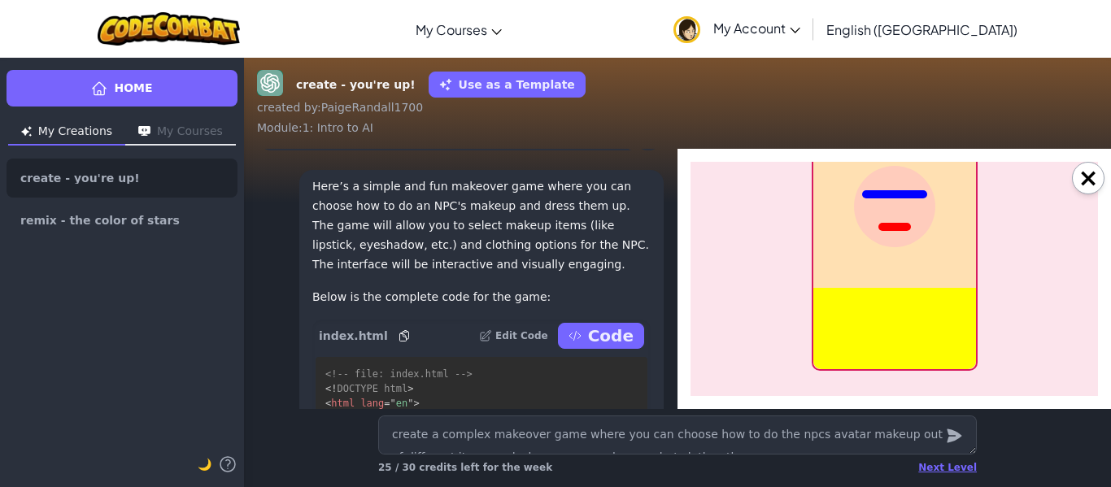
click at [1076, 318] on div "Lipstick Red Pink None Eyeshadow Blue Purple None Clothes Green Yellow None" at bounding box center [895, 335] width 408 height 423
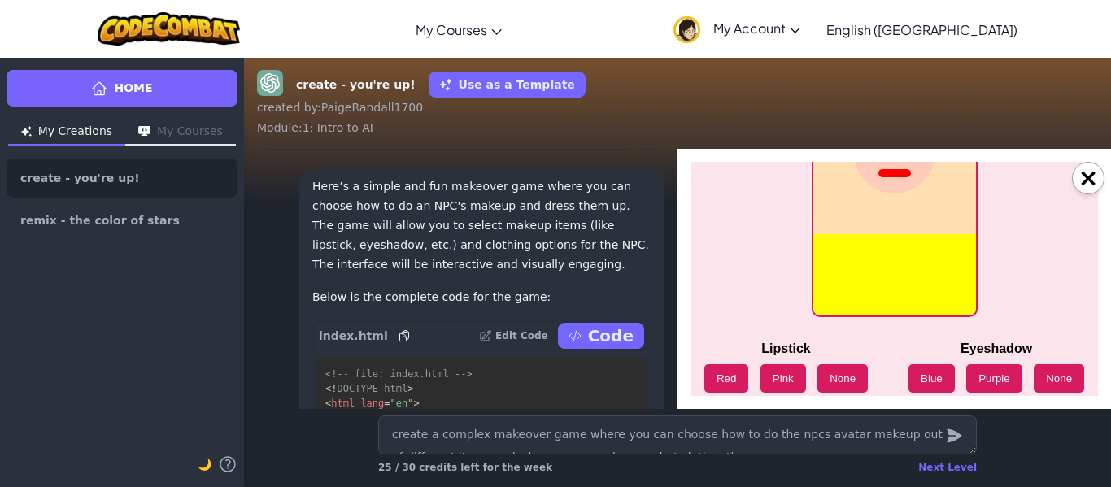
scroll to position [158, 0]
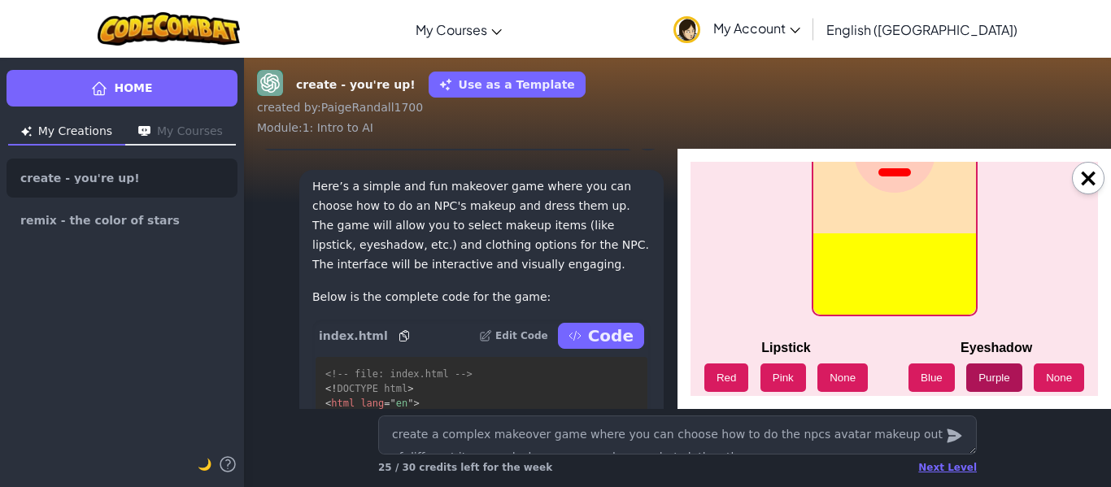
click at [998, 384] on button "Purple" at bounding box center [995, 378] width 56 height 28
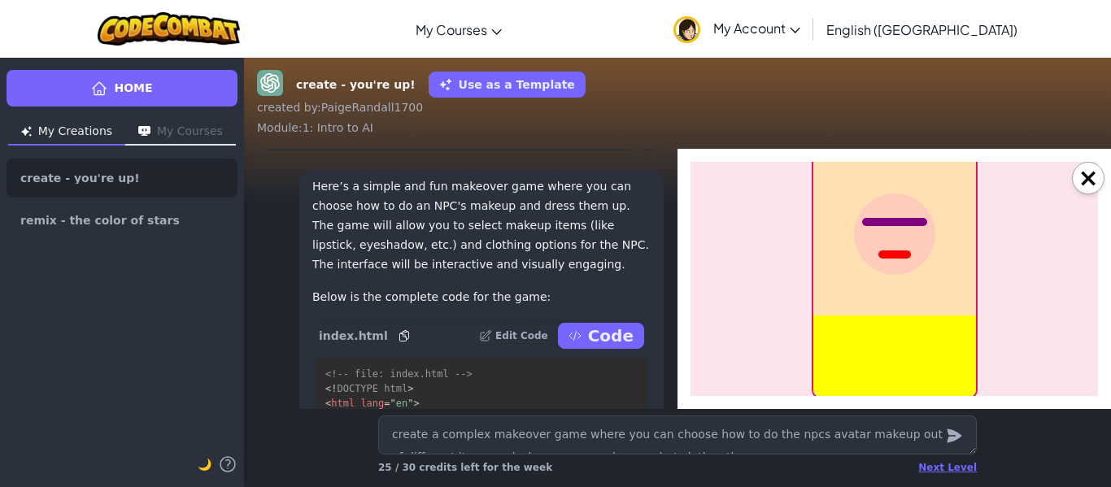
scroll to position [78, 0]
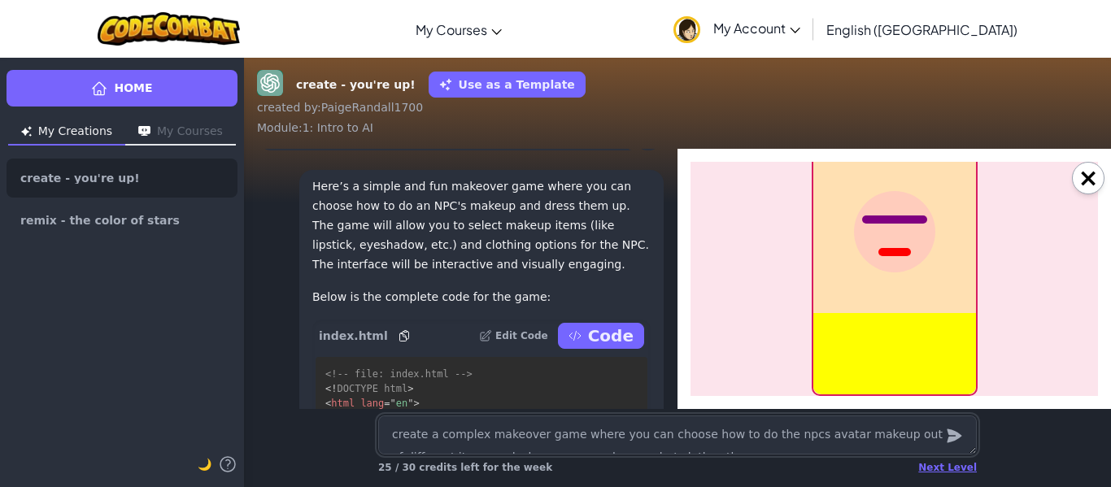
click at [755, 447] on textarea "create a complex makeover game where you can choose how to do the npcs avatar m…" at bounding box center [677, 435] width 599 height 39
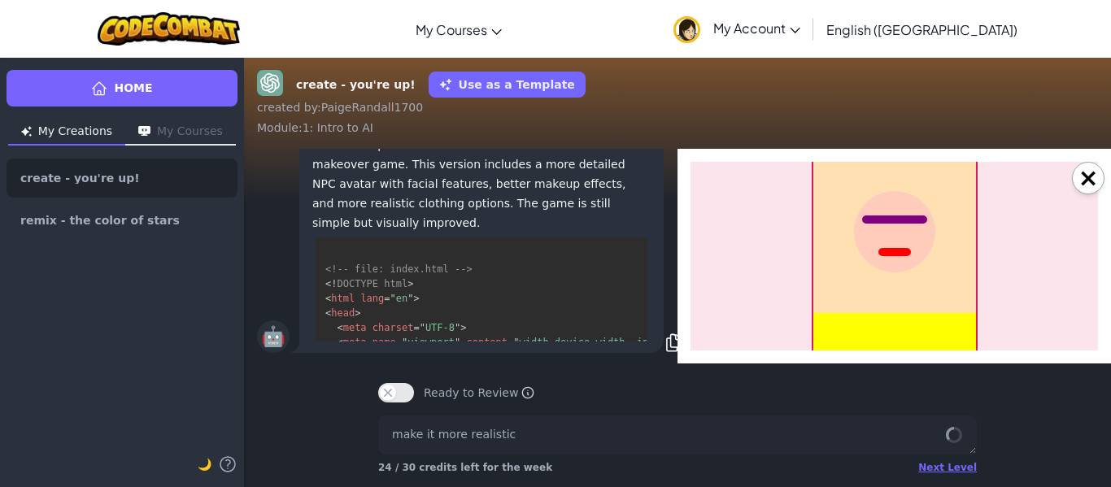
scroll to position [-959, 0]
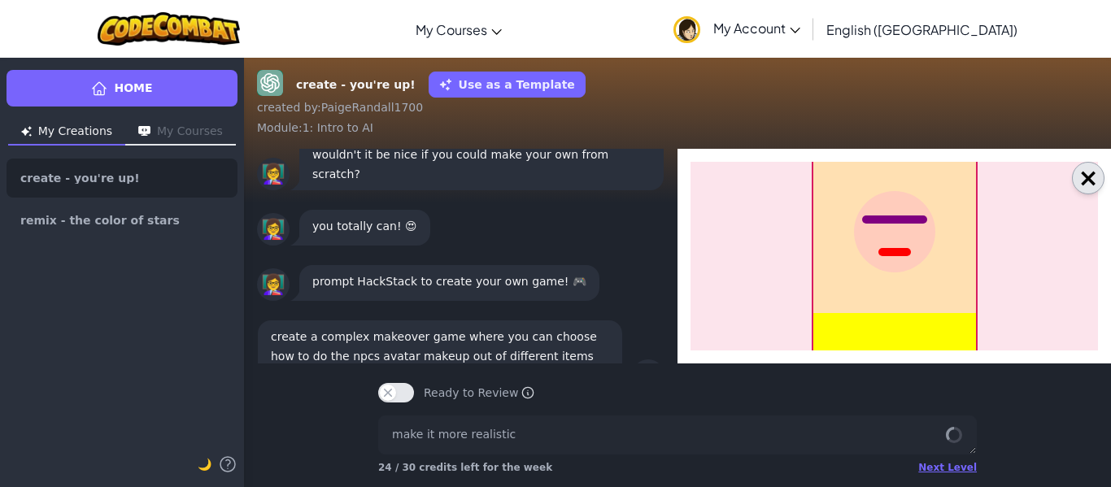
click at [1089, 178] on button "×" at bounding box center [1088, 178] width 33 height 33
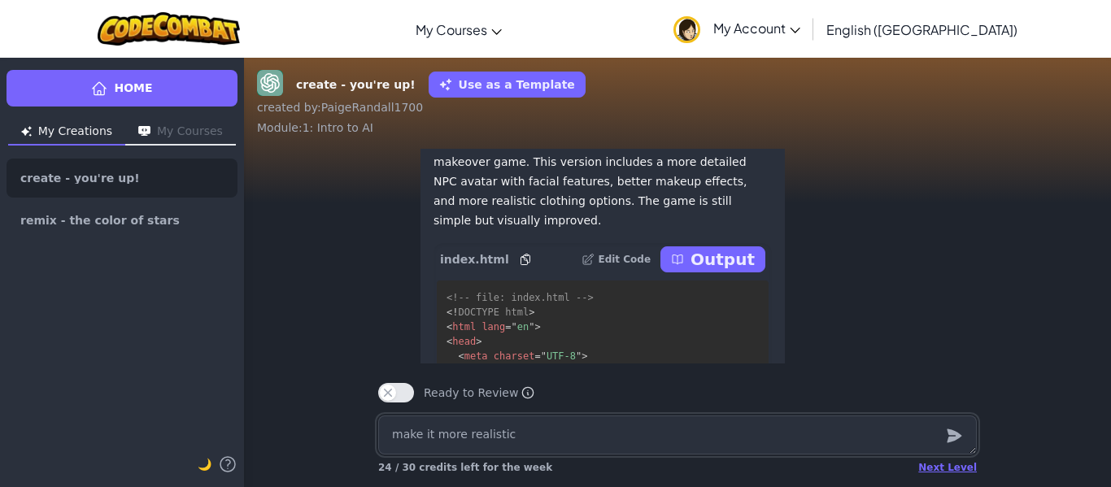
scroll to position [-399, 0]
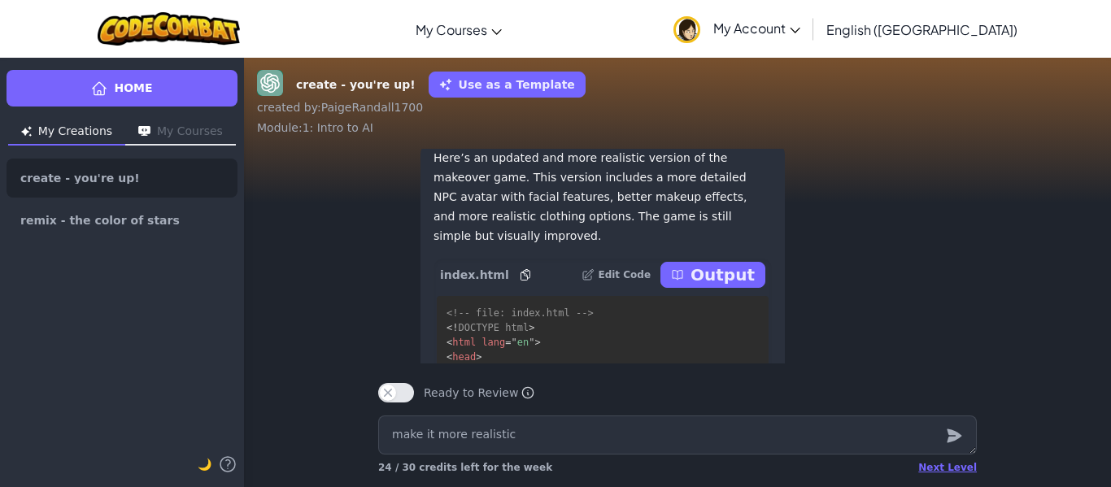
click at [735, 286] on p "Output" at bounding box center [723, 275] width 64 height 23
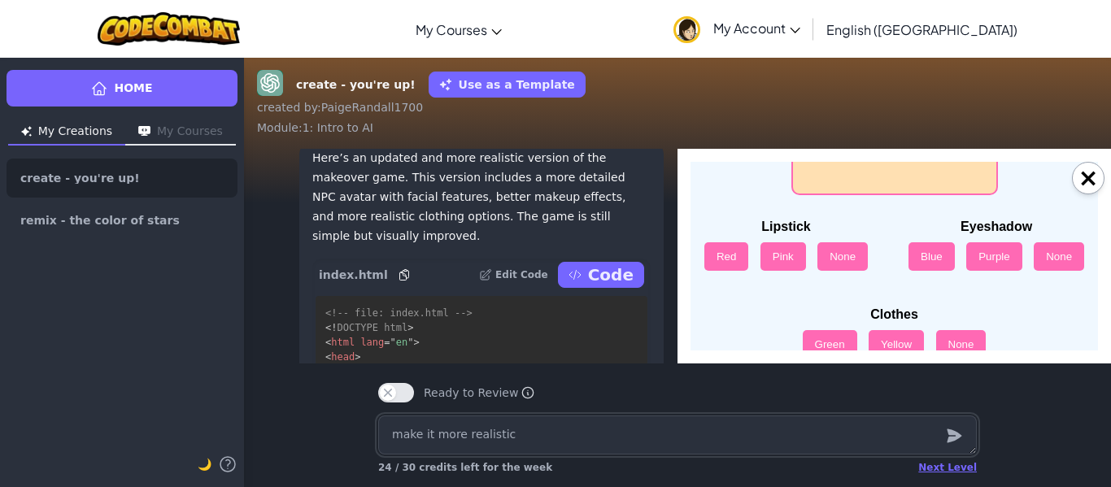
scroll to position [363, 0]
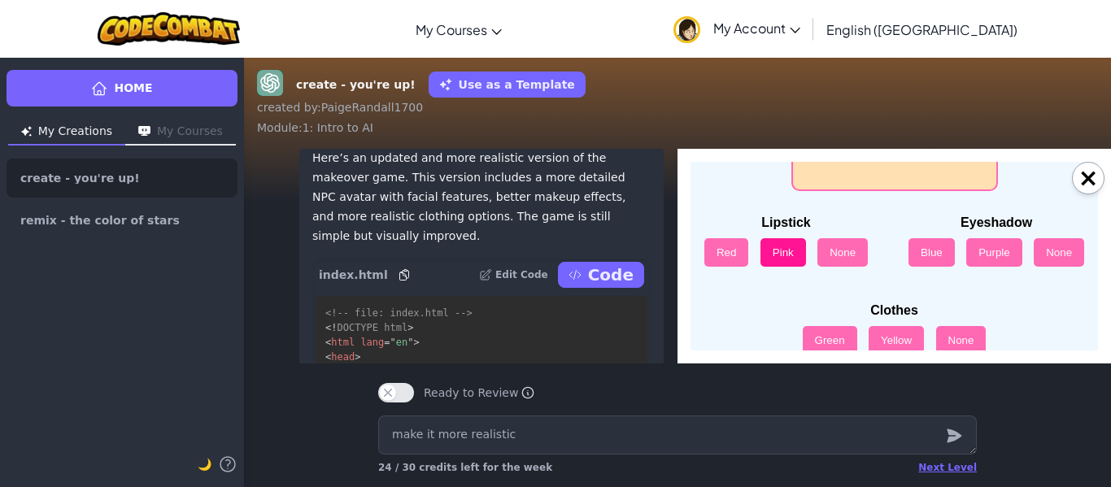
click at [775, 260] on button "Pink" at bounding box center [784, 252] width 46 height 28
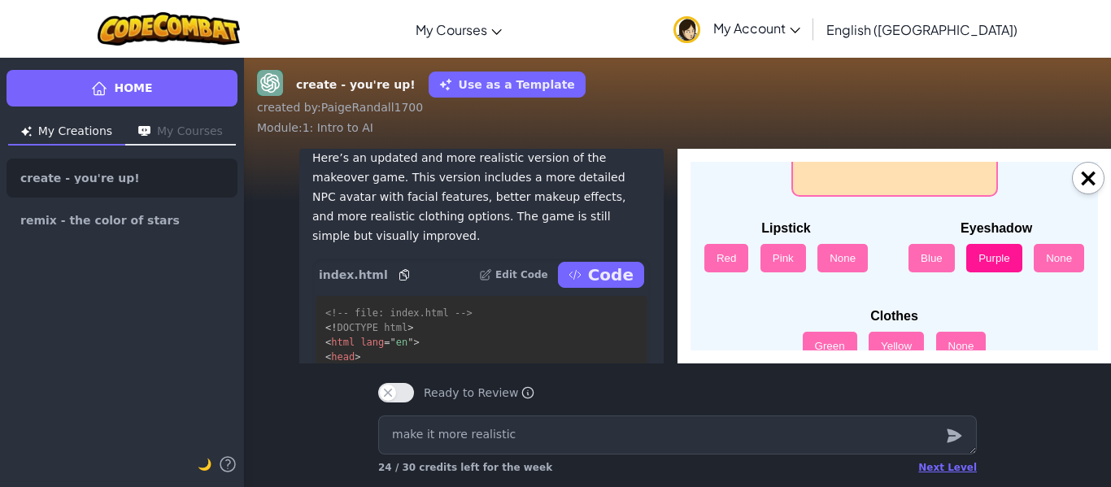
scroll to position [359, 0]
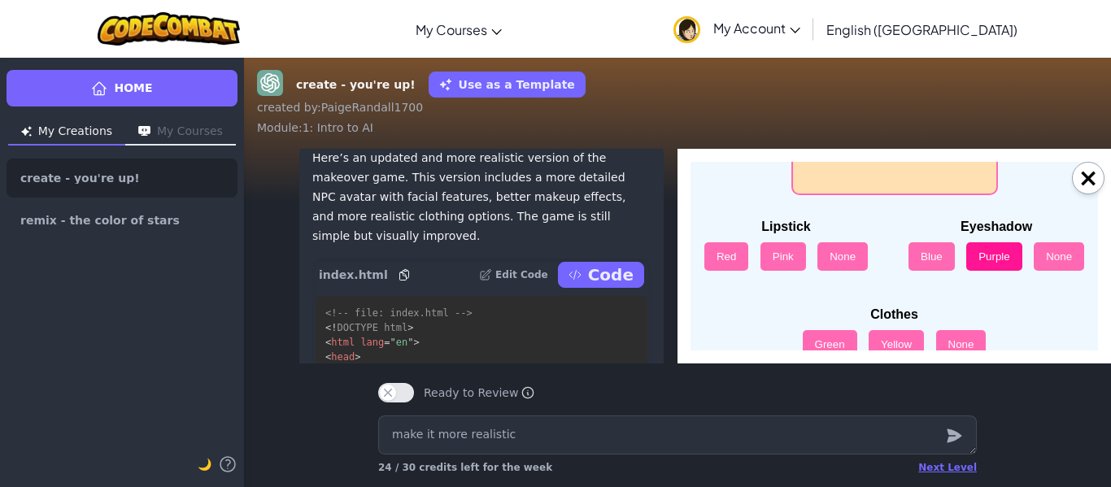
click at [977, 252] on button "Purple" at bounding box center [995, 256] width 56 height 28
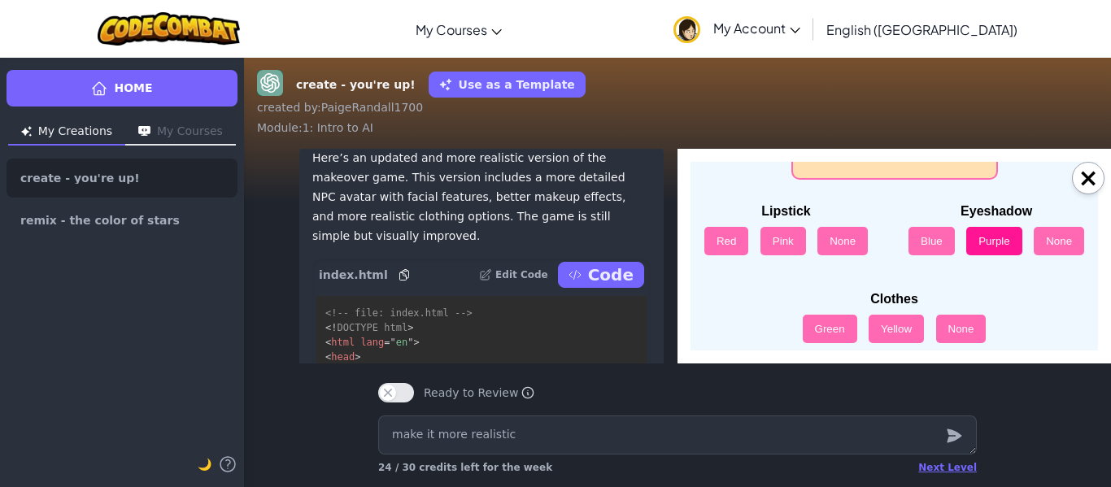
scroll to position [385, 0]
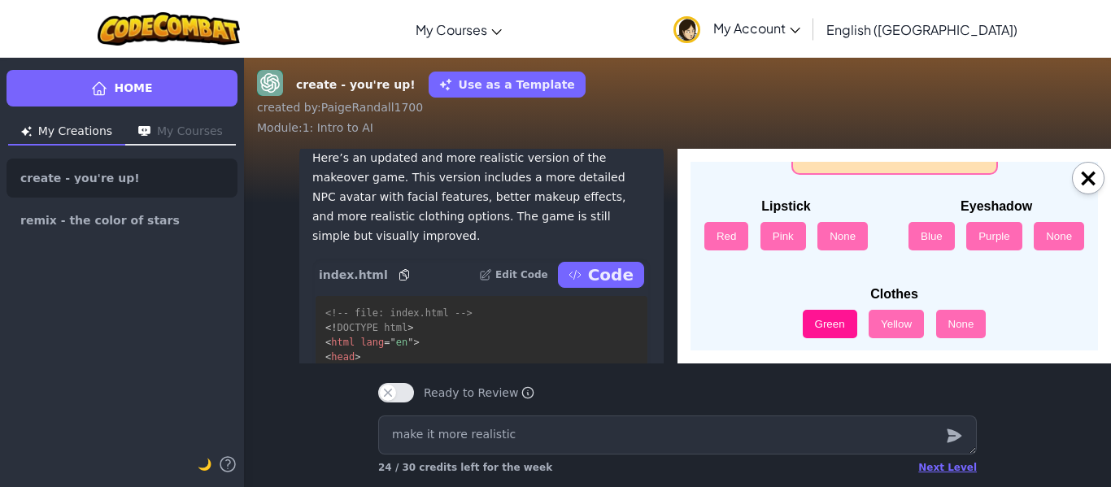
click at [827, 323] on button "Green" at bounding box center [830, 324] width 55 height 28
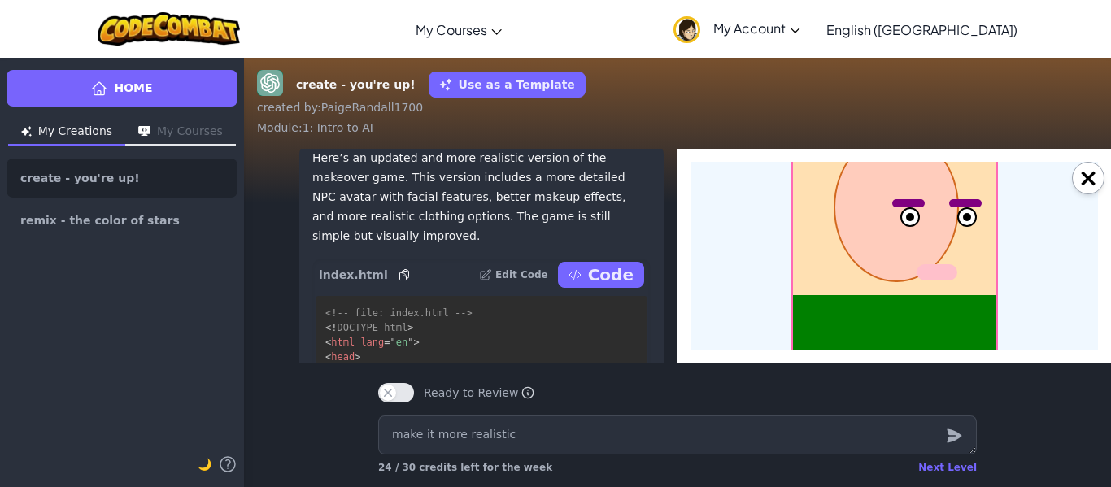
scroll to position [136, 0]
click at [819, 436] on textarea "make it more realistic" at bounding box center [677, 435] width 599 height 39
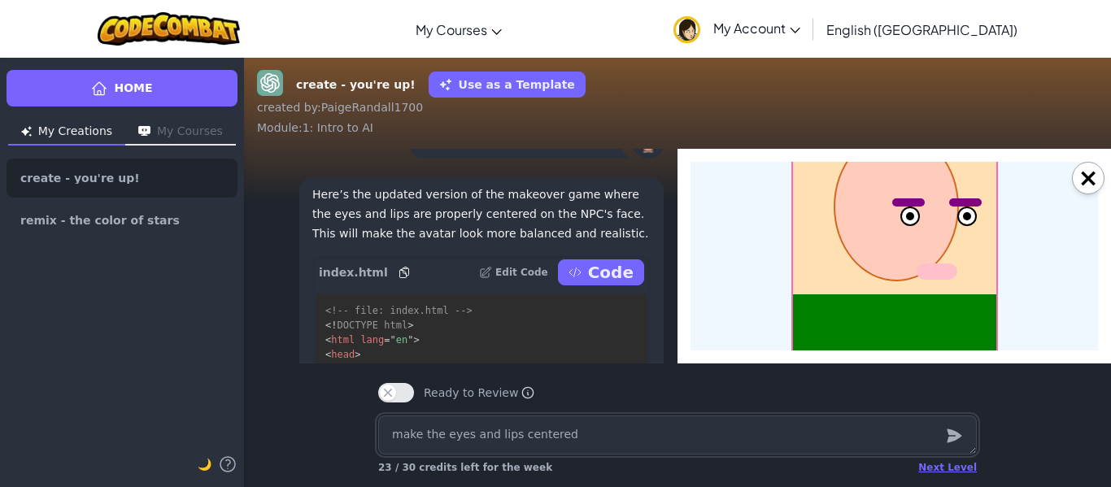
scroll to position [-302, 0]
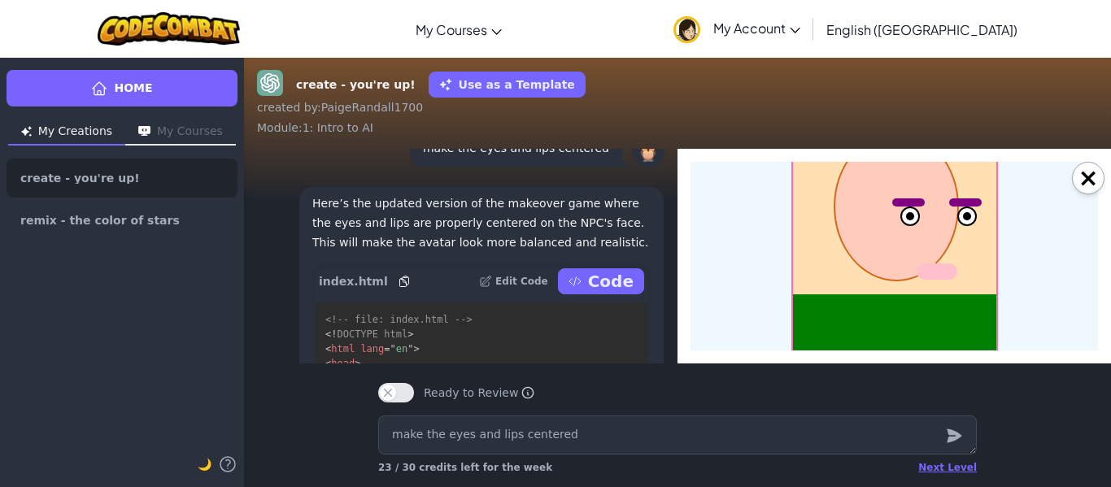
click at [504, 273] on button "Edit Code" at bounding box center [513, 281] width 69 height 26
click at [605, 270] on p "Code" at bounding box center [611, 281] width 46 height 23
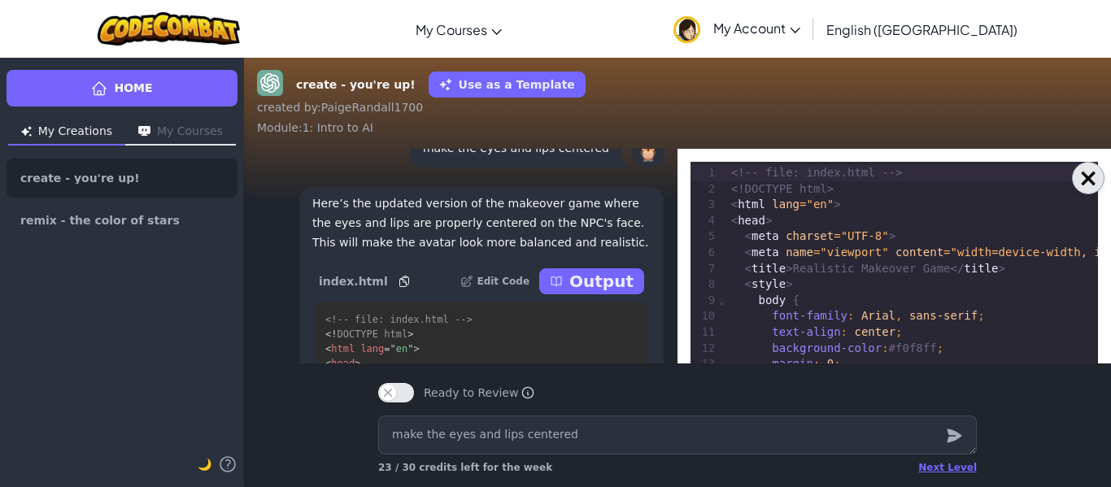
click at [1084, 181] on button "×" at bounding box center [1088, 178] width 33 height 33
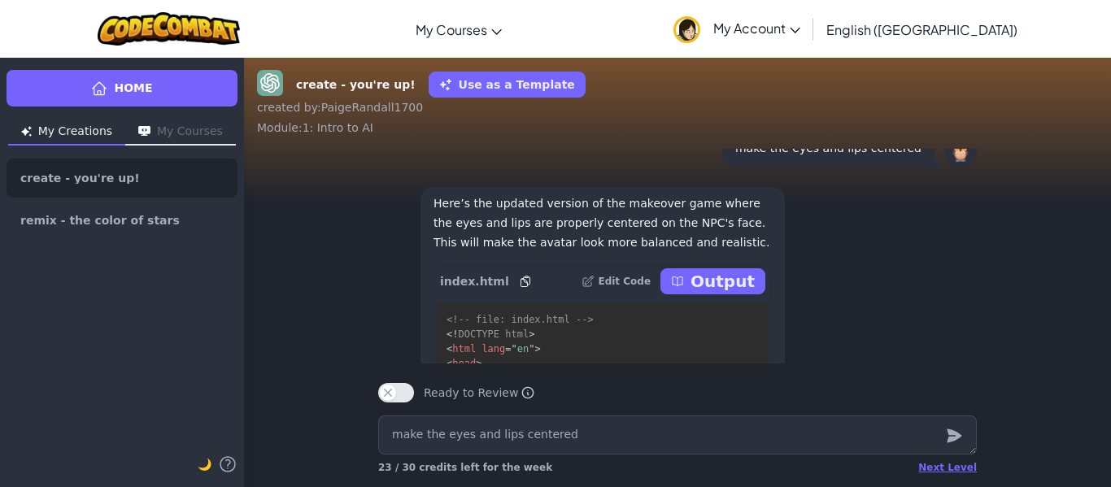
click at [758, 277] on button "Output" at bounding box center [713, 281] width 105 height 26
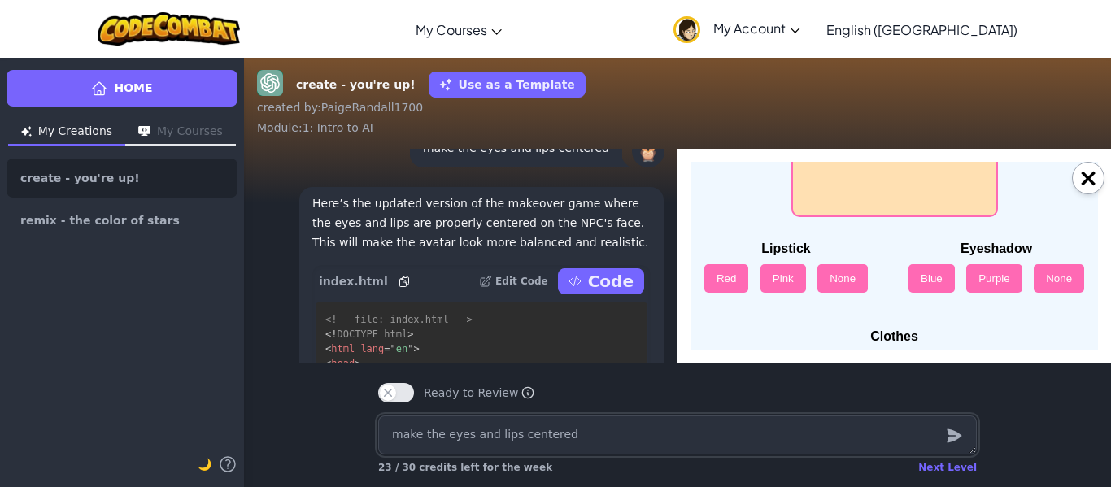
scroll to position [339, 0]
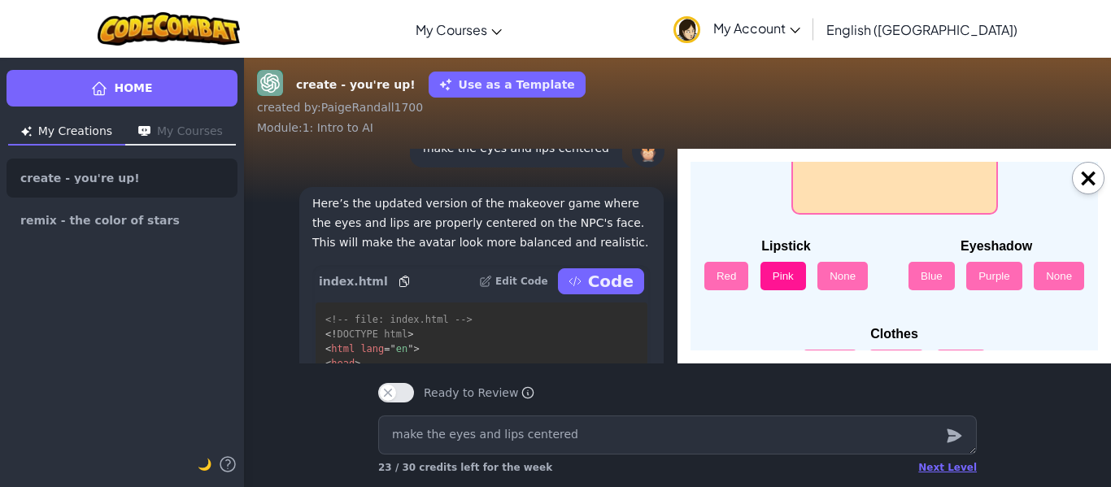
click at [775, 273] on button "Pink" at bounding box center [784, 276] width 46 height 28
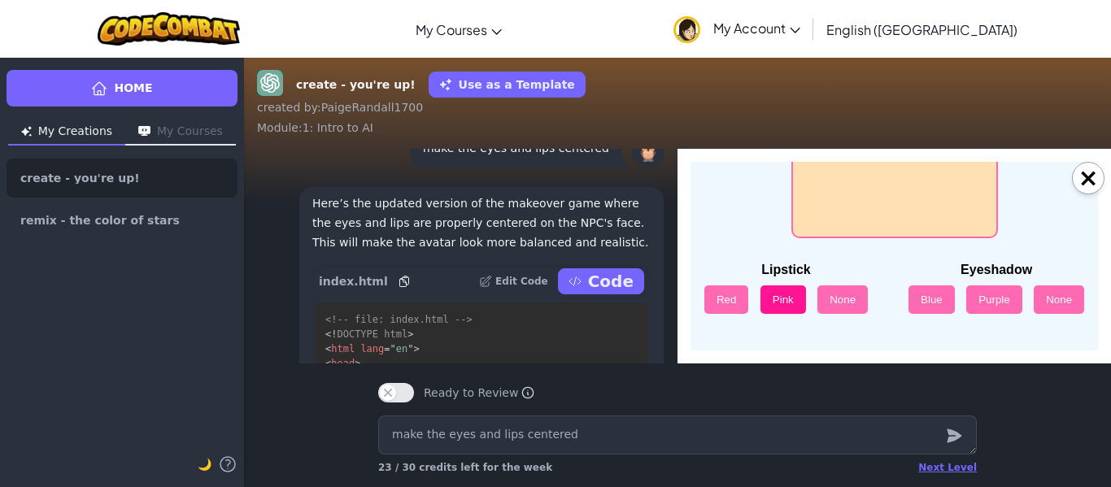
scroll to position [317, 0]
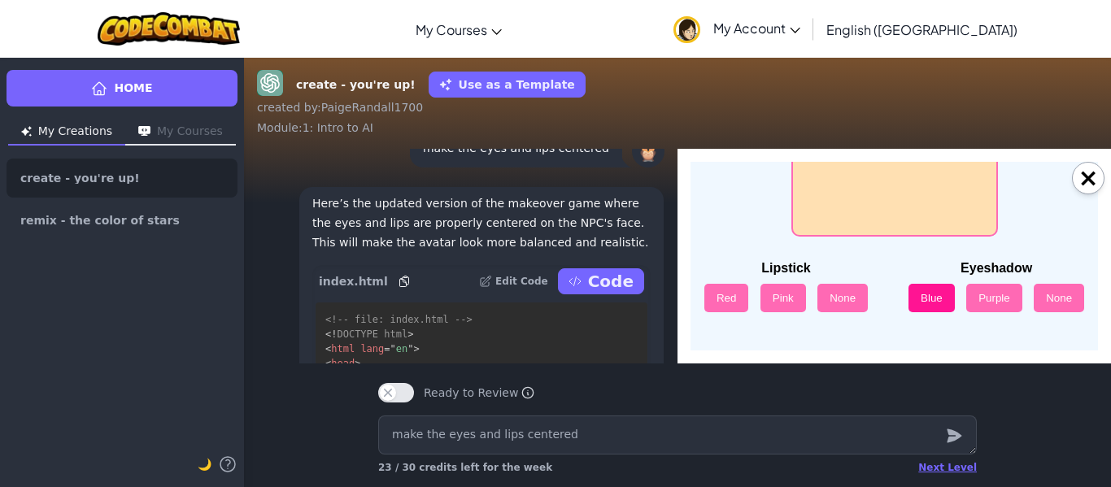
click at [923, 299] on button "Blue" at bounding box center [932, 298] width 46 height 28
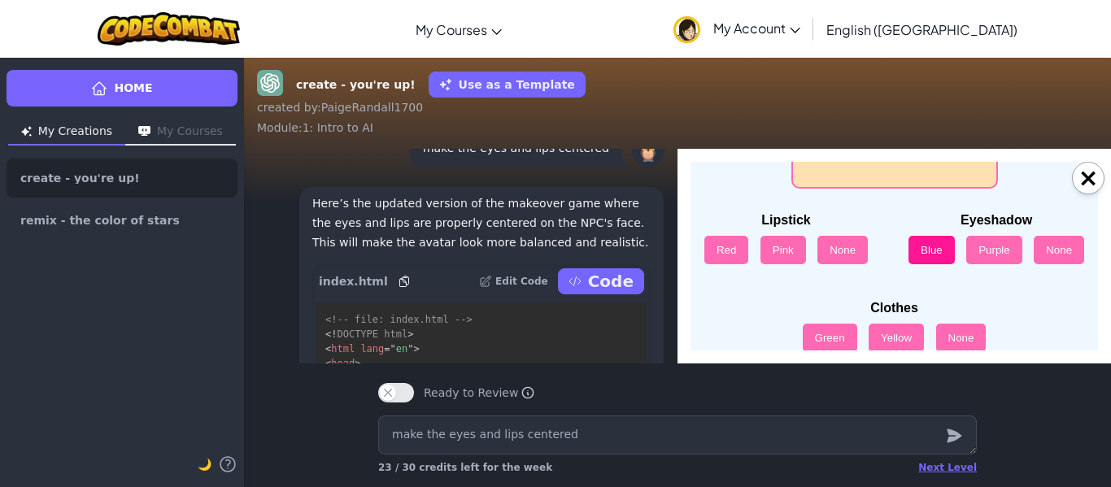
scroll to position [385, 0]
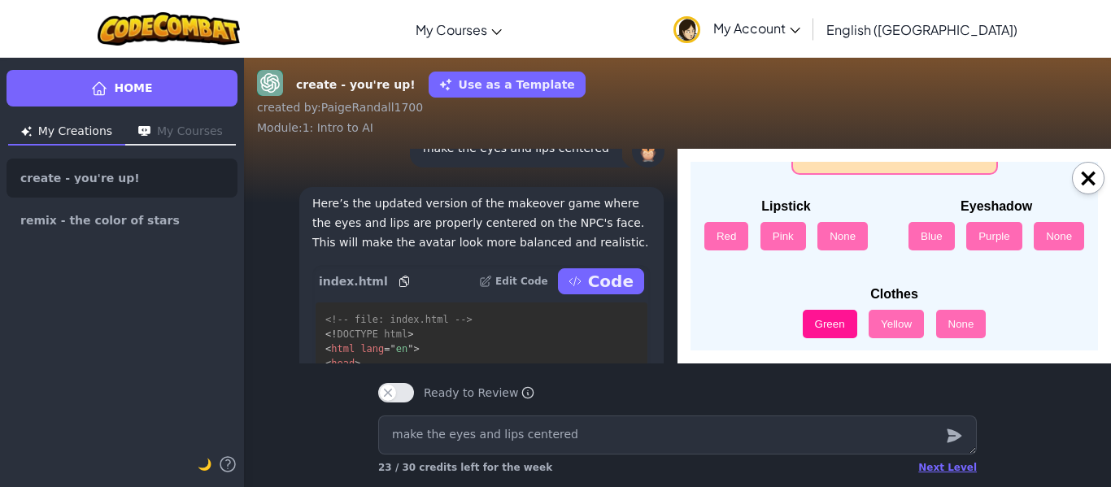
click at [831, 317] on button "Green" at bounding box center [830, 324] width 55 height 28
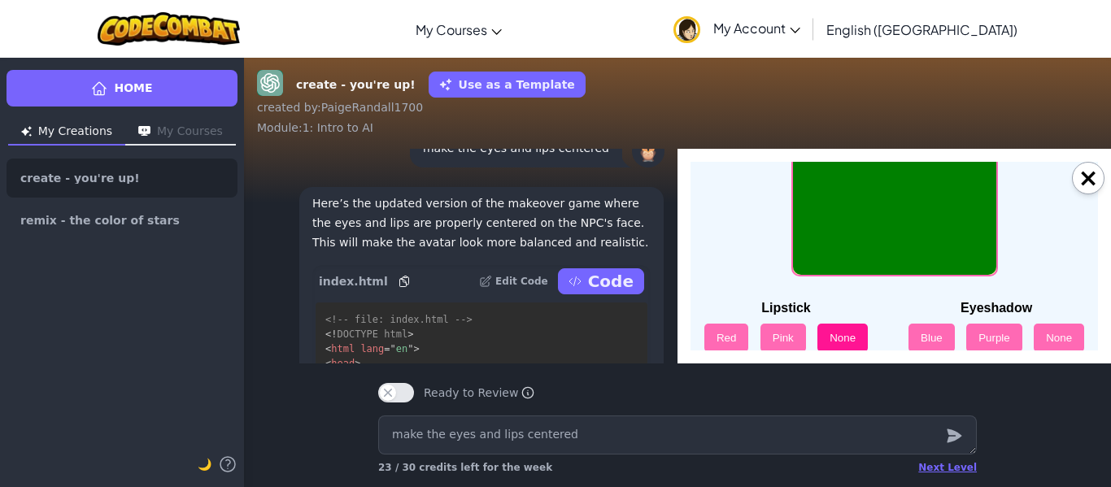
scroll to position [304, 0]
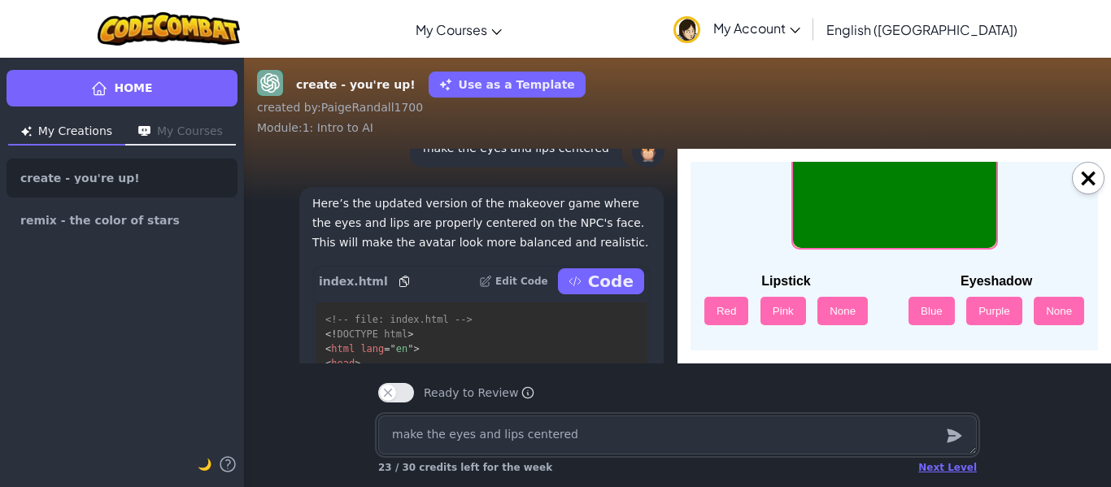
click at [745, 447] on textarea "make the eyes and lips centered" at bounding box center [677, 435] width 599 height 39
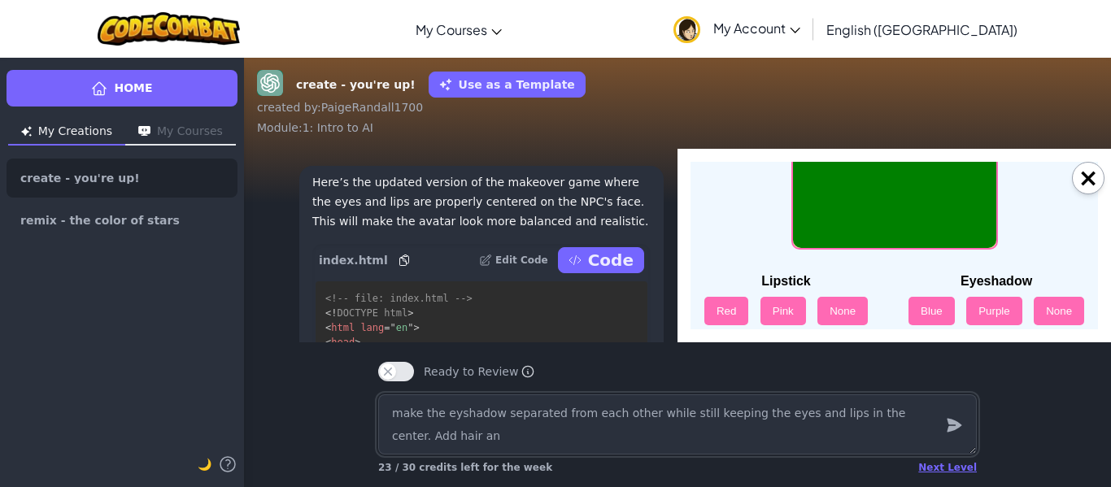
scroll to position [-323, 0]
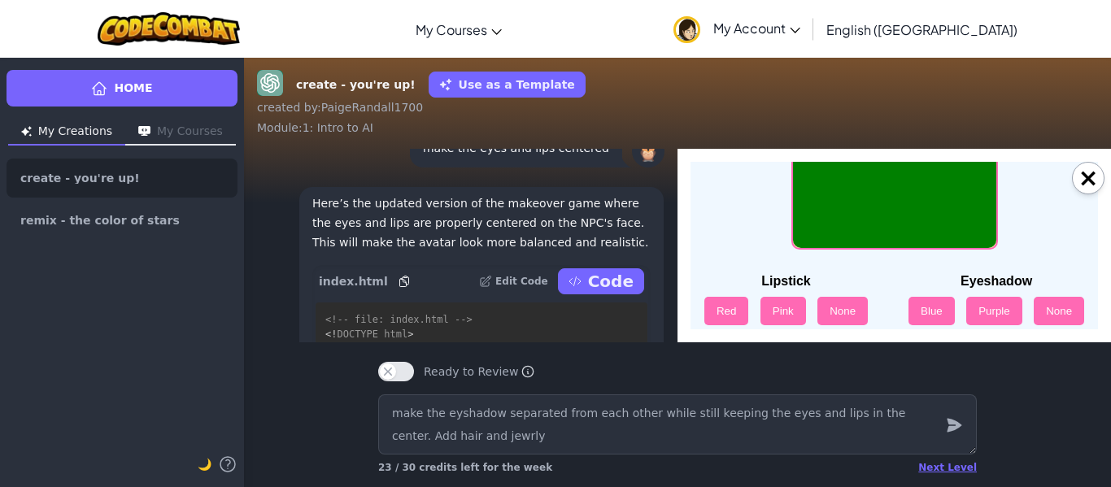
click at [944, 427] on div at bounding box center [954, 425] width 33 height 60
click at [950, 429] on icon "submit" at bounding box center [954, 426] width 15 height 14
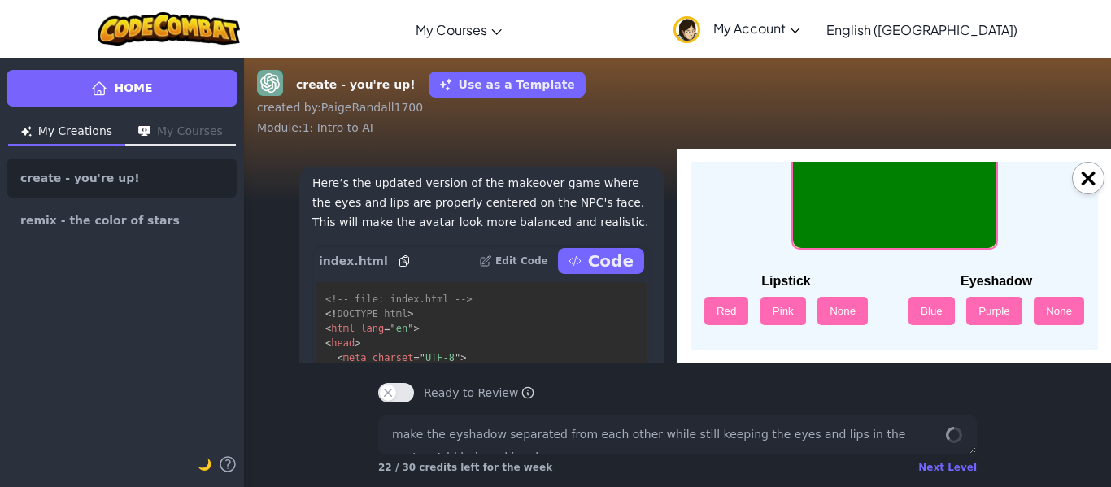
scroll to position [219, 0]
click at [1087, 181] on button "×" at bounding box center [1088, 178] width 33 height 33
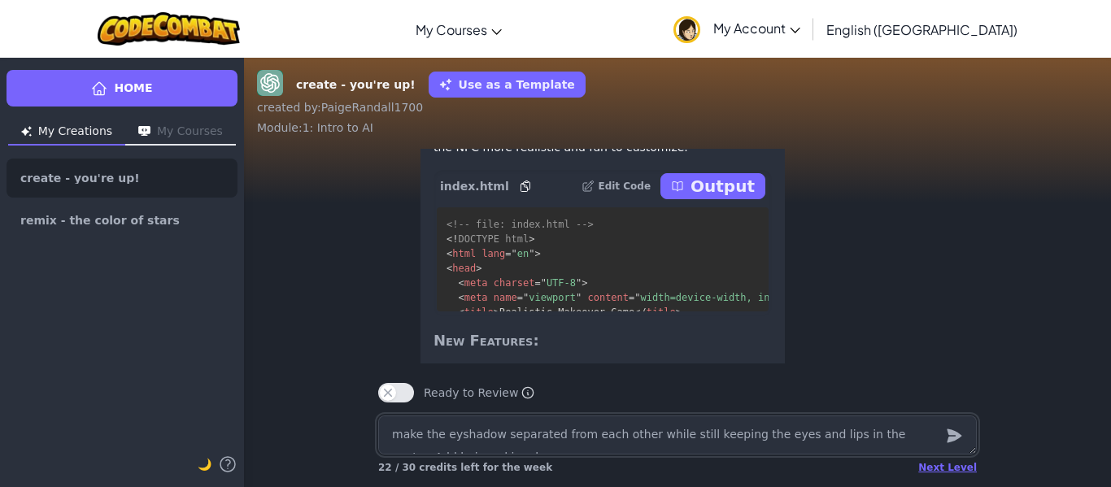
scroll to position [-246, 0]
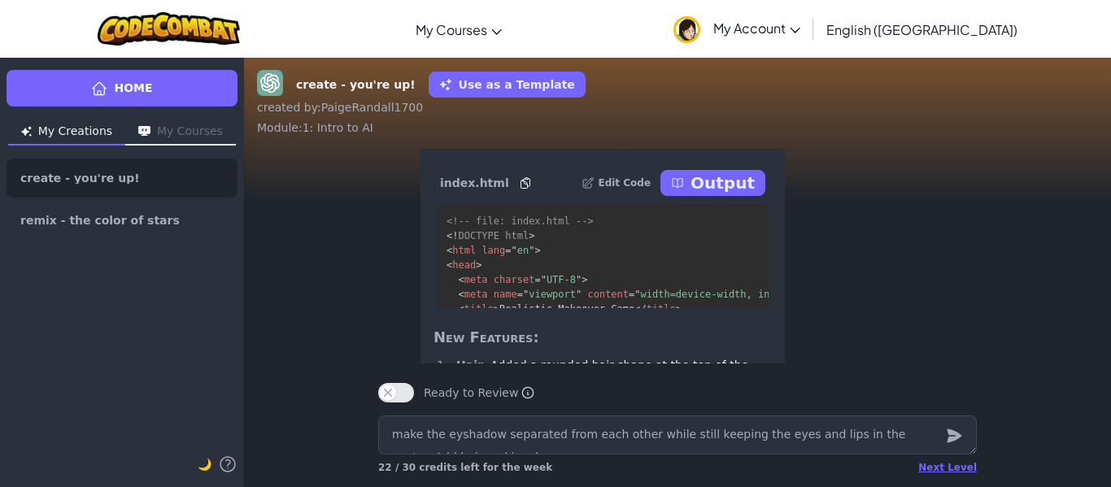
click at [684, 190] on icon at bounding box center [677, 183] width 13 height 13
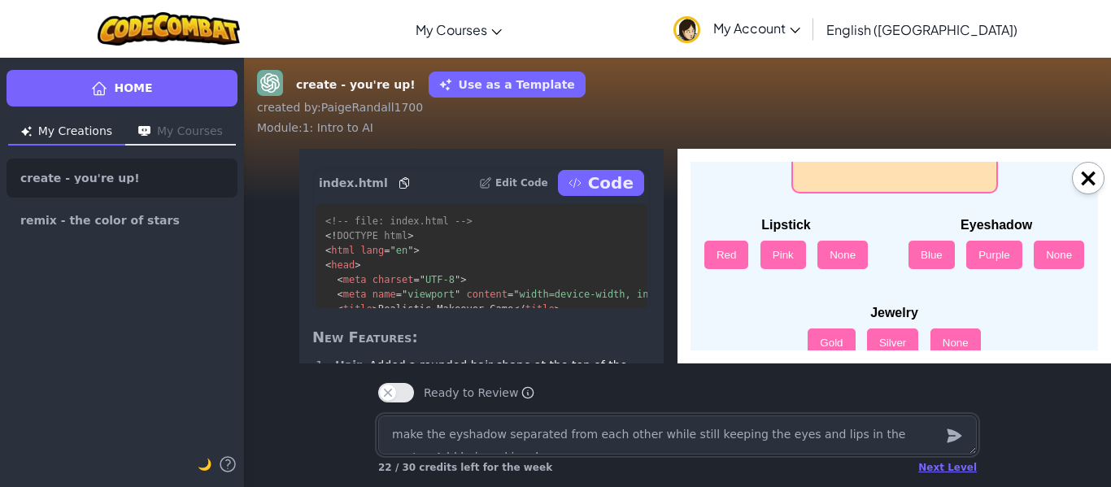
scroll to position [361, 0]
click at [779, 261] on button "Pink" at bounding box center [784, 254] width 46 height 28
click at [950, 257] on button "Blue" at bounding box center [932, 254] width 46 height 28
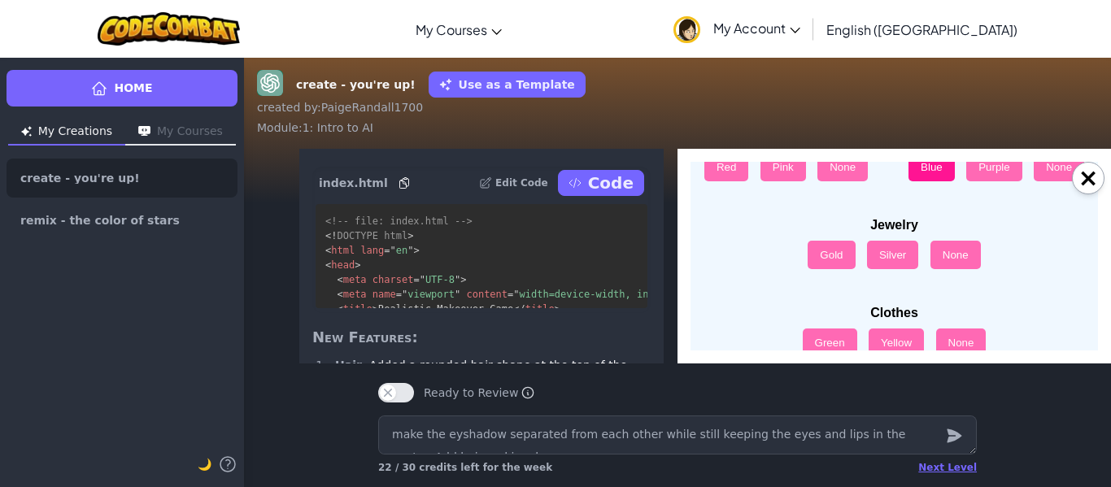
scroll to position [449, 0]
click at [907, 258] on button "Silver" at bounding box center [892, 254] width 51 height 28
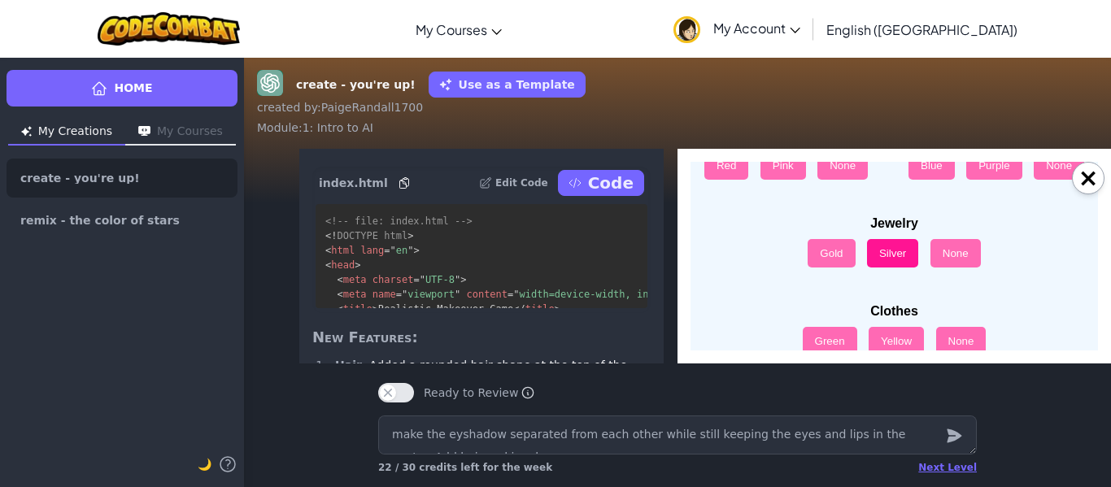
scroll to position [475, 0]
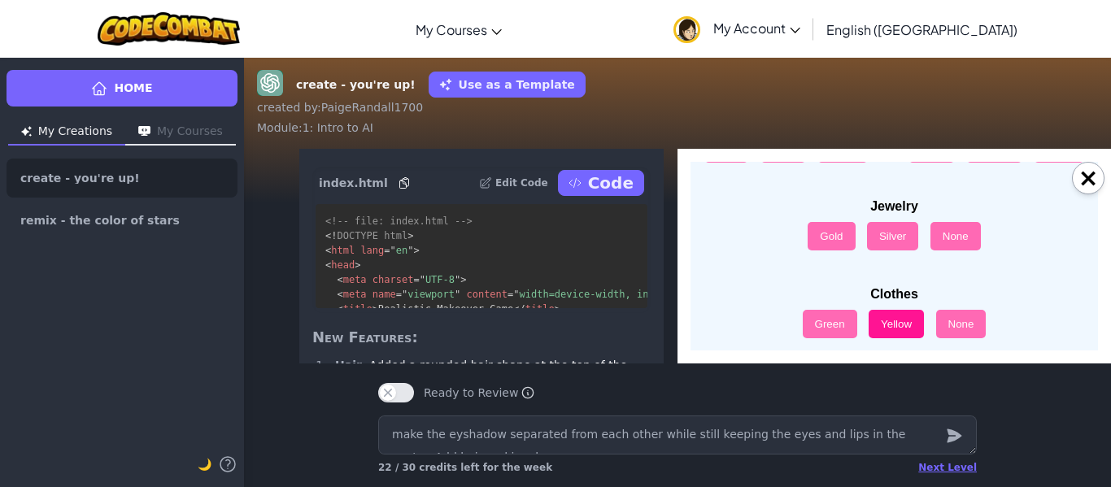
click at [887, 328] on button "Yellow" at bounding box center [896, 324] width 55 height 28
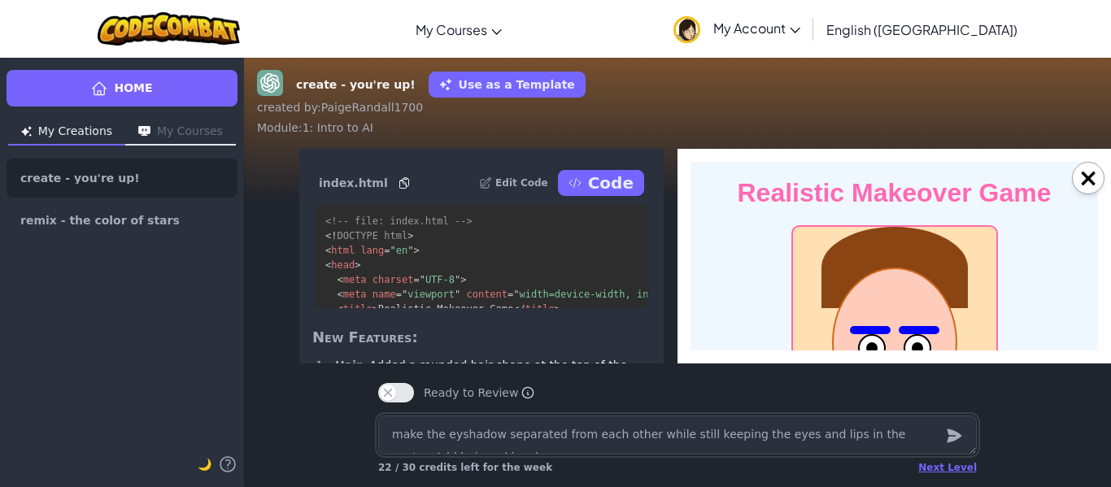
click at [812, 439] on textarea "make the eyshadow separated from each other while still keeping the eyes and li…" at bounding box center [677, 435] width 599 height 39
click at [949, 443] on icon "submit" at bounding box center [954, 436] width 18 height 20
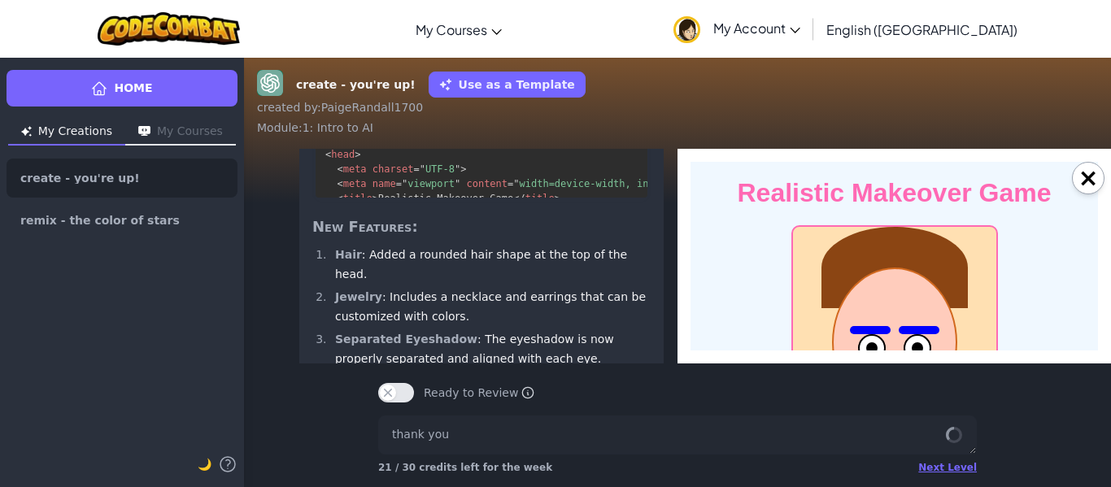
scroll to position [1, 0]
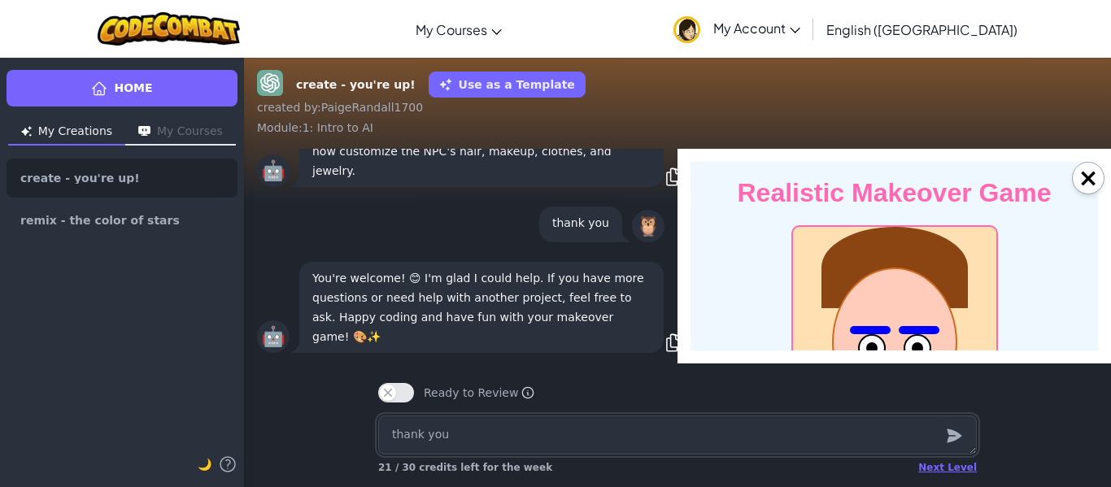
click at [427, 433] on textarea "thank you" at bounding box center [677, 435] width 599 height 39
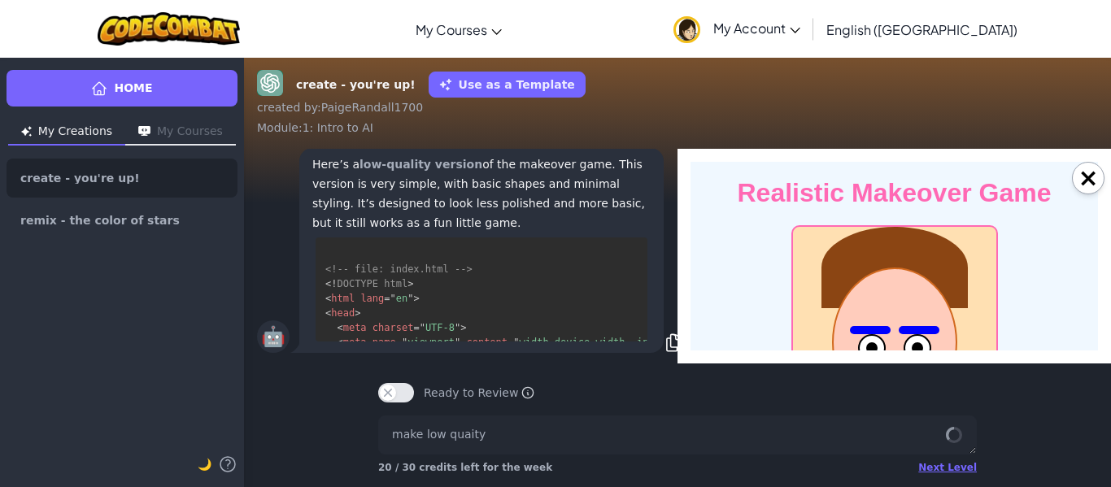
scroll to position [-2879, 0]
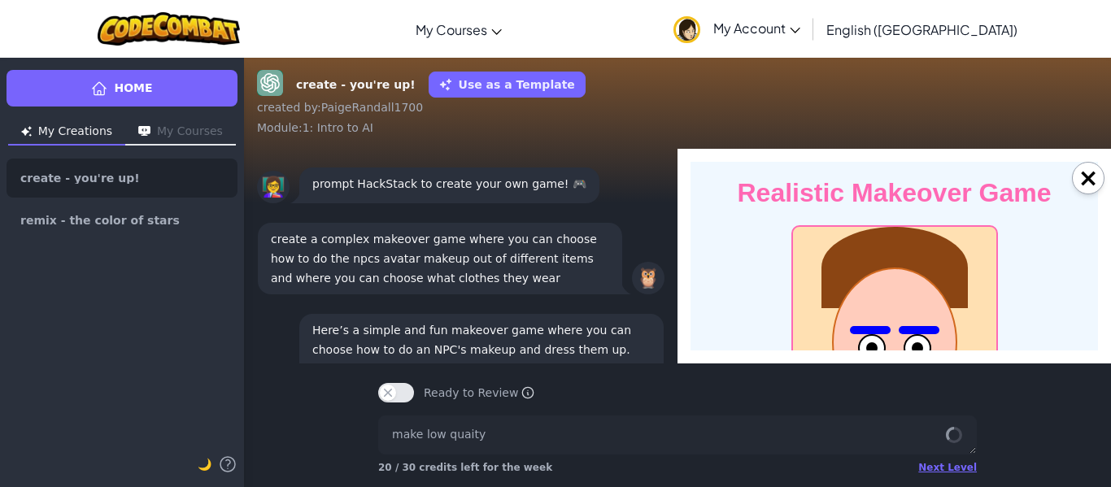
click at [1096, 180] on button "×" at bounding box center [1088, 178] width 33 height 33
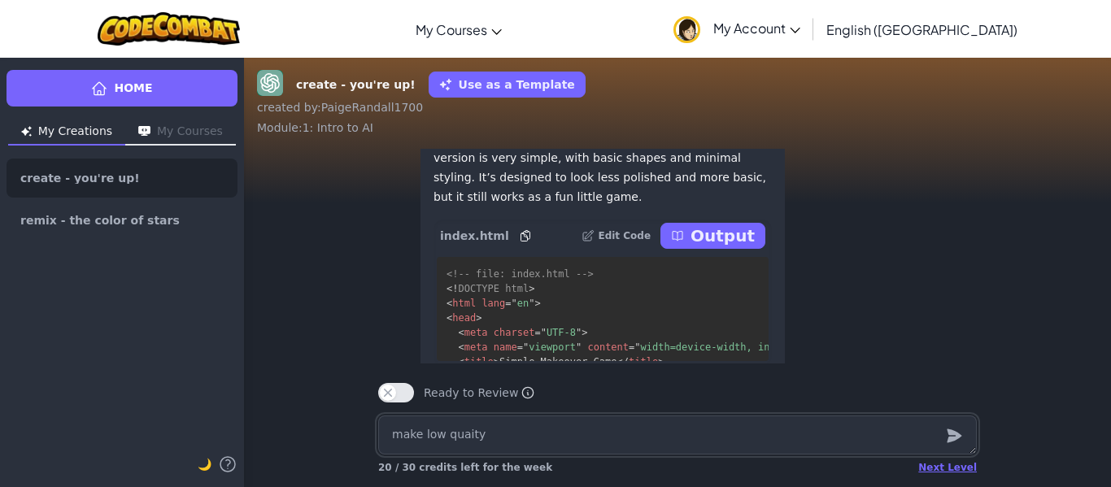
scroll to position [-306, 0]
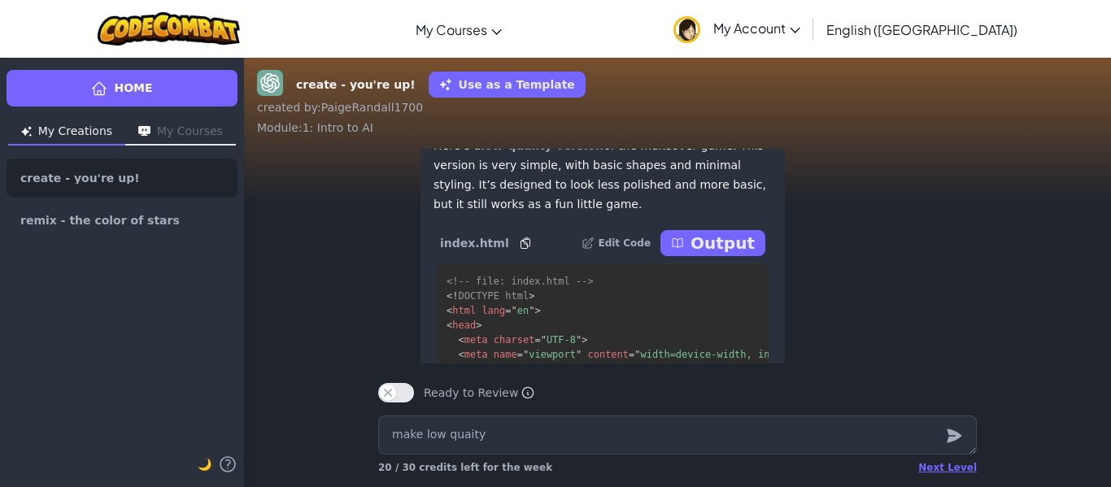
click at [741, 255] on p "Output" at bounding box center [723, 243] width 64 height 23
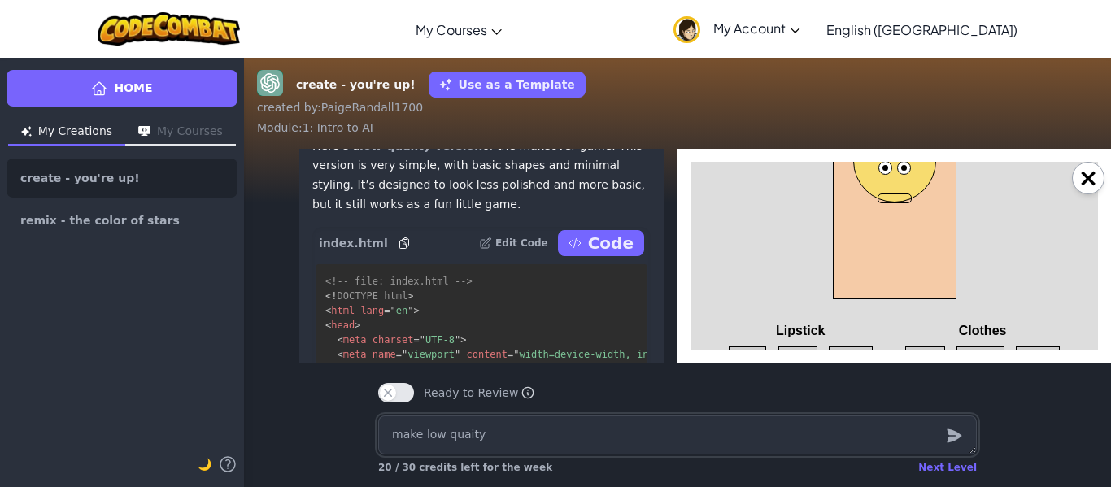
scroll to position [164, 0]
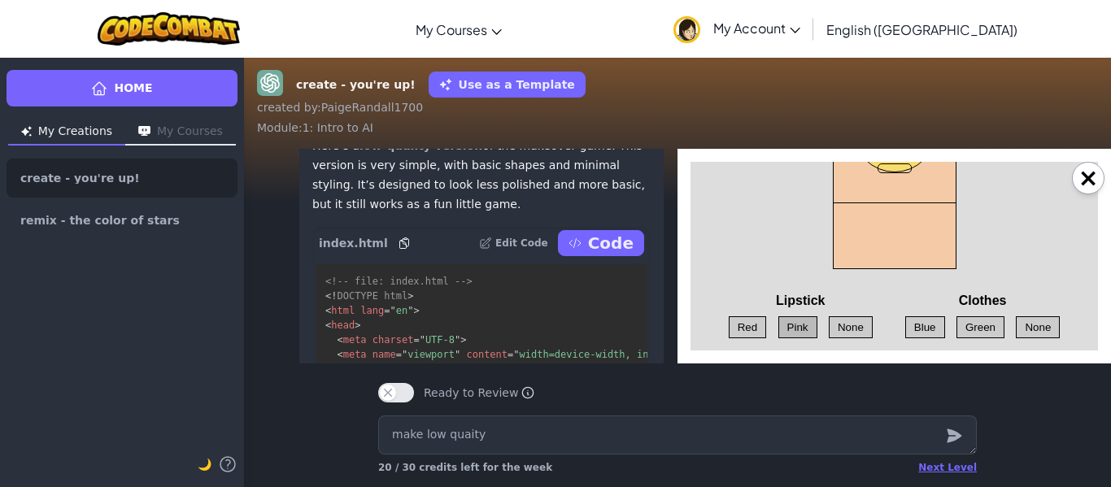
click at [792, 324] on button "Pink" at bounding box center [798, 328] width 39 height 22
click at [980, 322] on button "Green" at bounding box center [981, 328] width 48 height 22
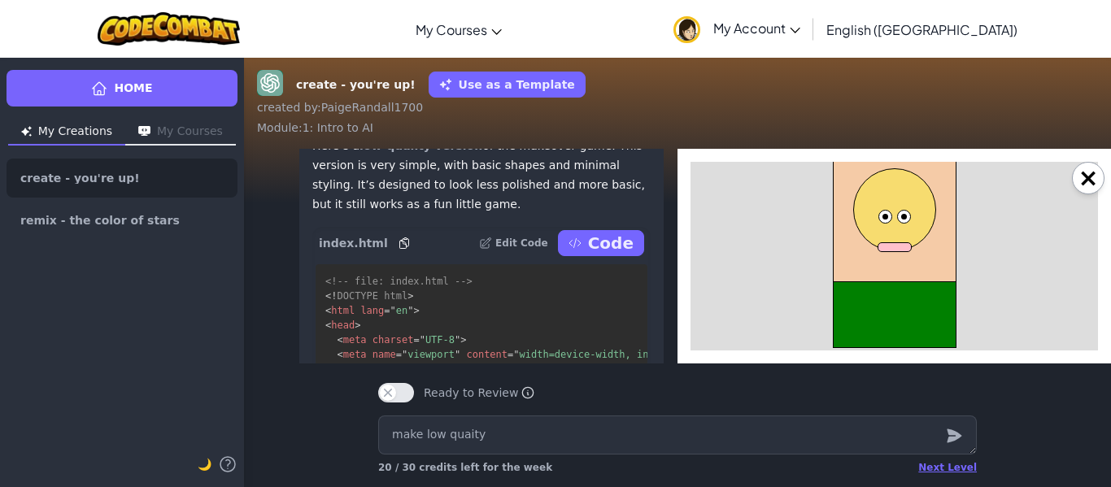
scroll to position [80, 0]
click at [771, 438] on textarea "make low quaity" at bounding box center [677, 435] width 599 height 39
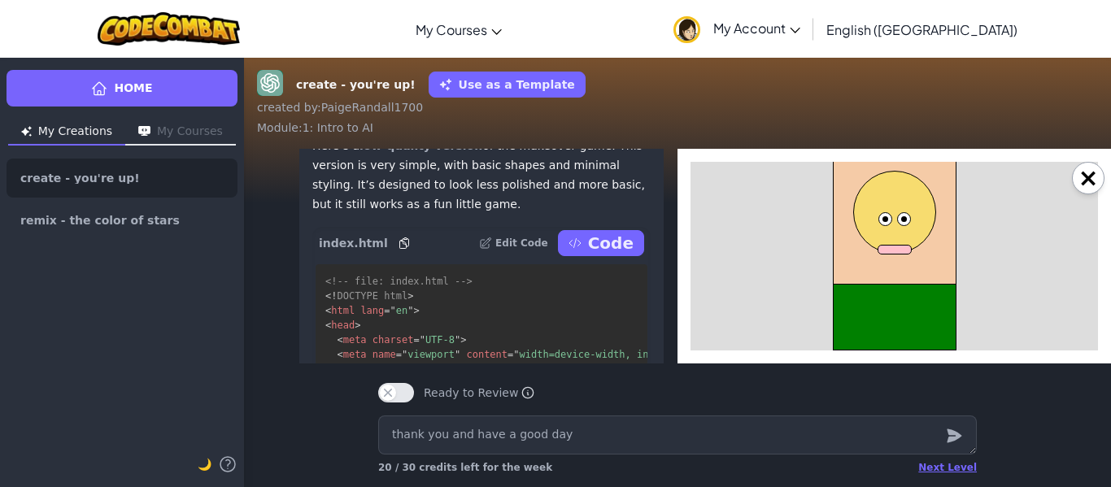
click at [953, 441] on icon "submit" at bounding box center [954, 436] width 18 height 20
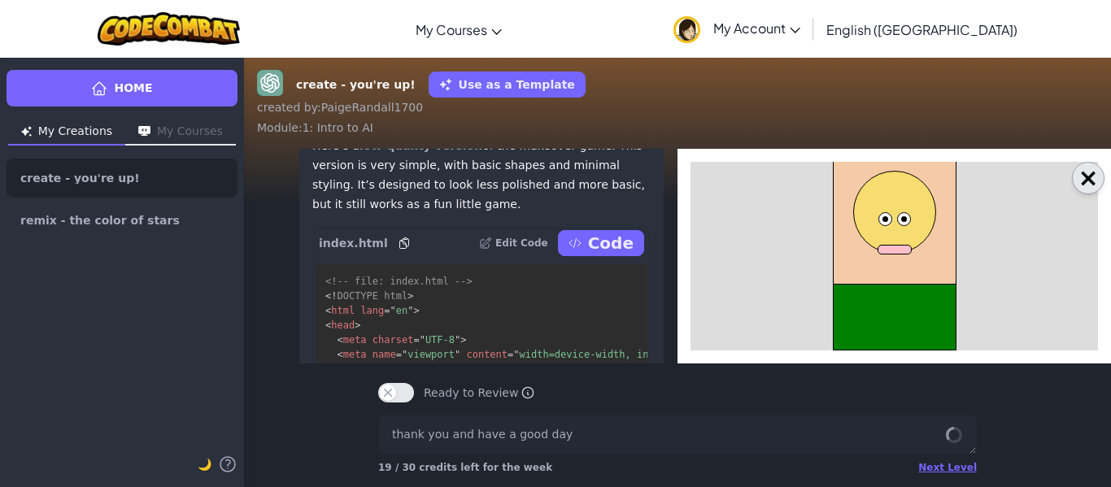
click at [1090, 184] on button "×" at bounding box center [1088, 178] width 33 height 33
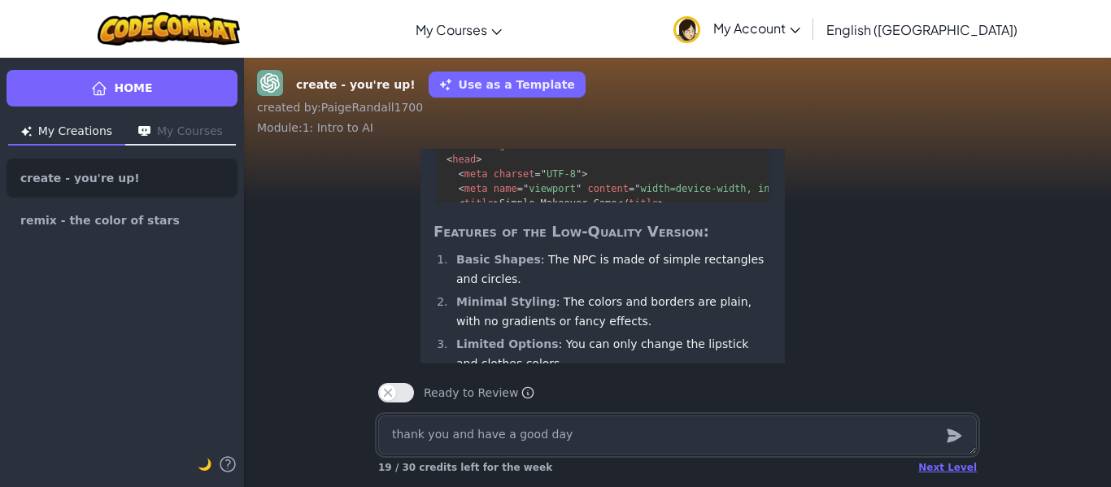
scroll to position [1, 0]
